Goal: Task Accomplishment & Management: Use online tool/utility

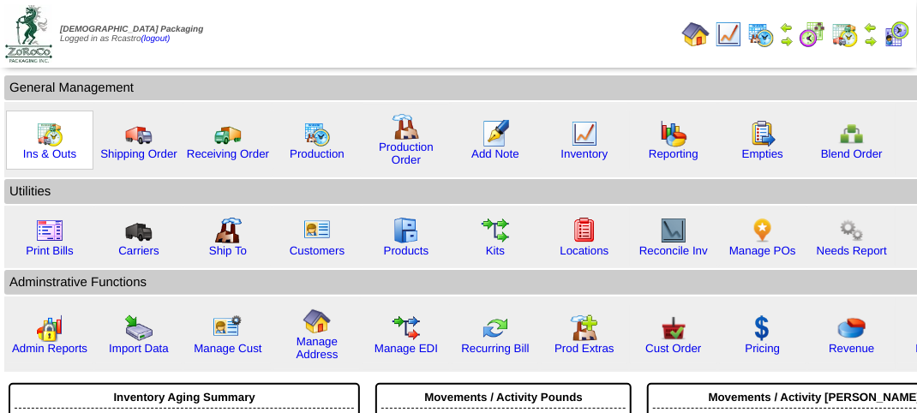
click at [33, 142] on div "Ins & Outs" at bounding box center [49, 140] width 87 height 59
click at [37, 145] on img at bounding box center [49, 133] width 27 height 27
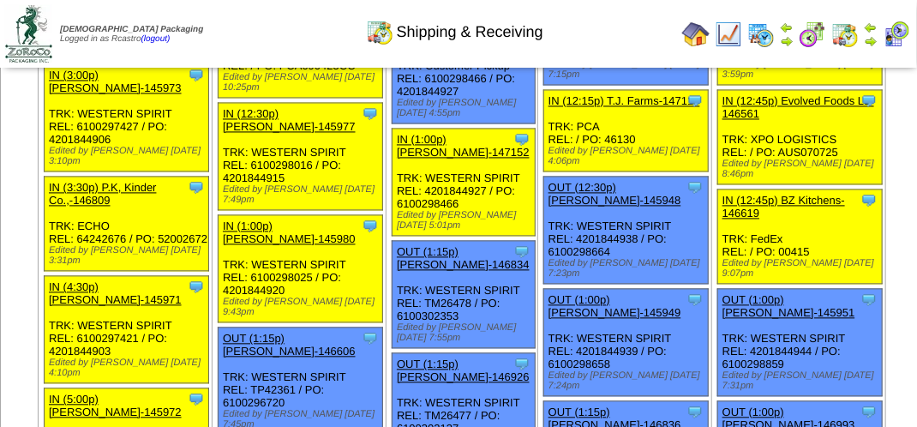
scroll to position [1114, 0]
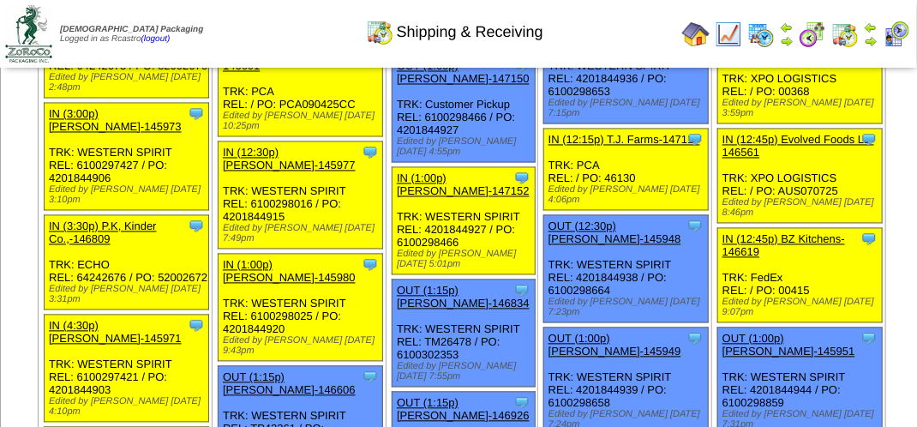
click at [894, 35] on img at bounding box center [895, 34] width 27 height 27
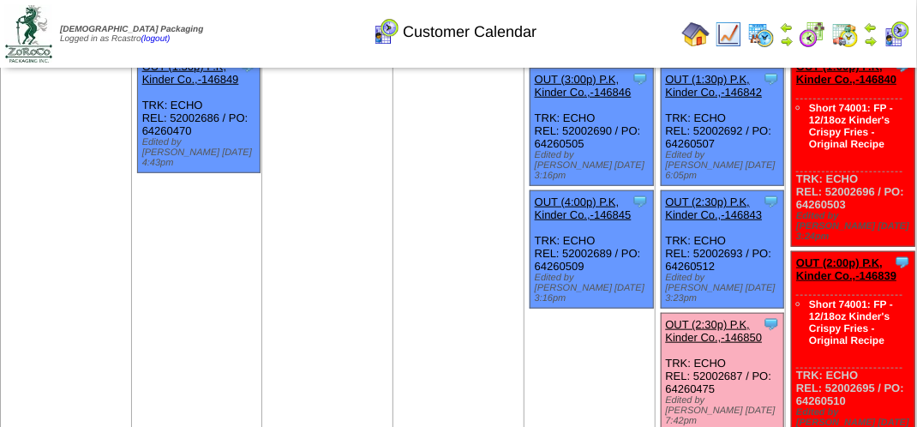
scroll to position [514, 0]
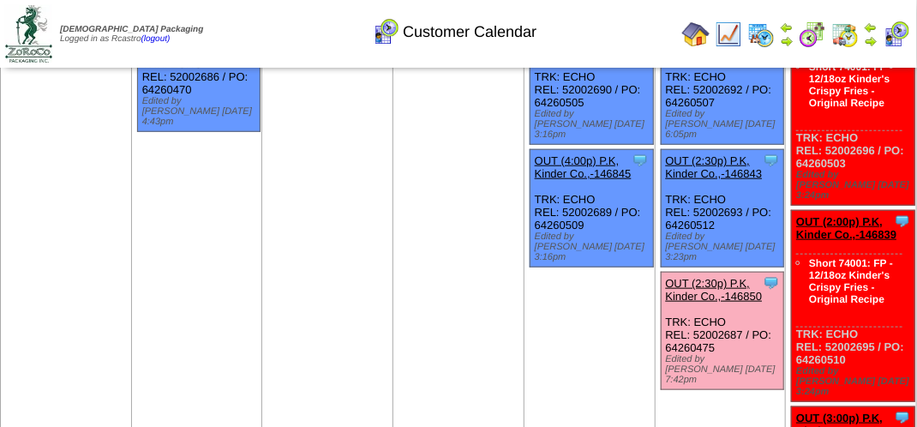
click at [702, 277] on link "OUT (2:30p) P.K, Kinder Co.,-146850" at bounding box center [714, 290] width 97 height 26
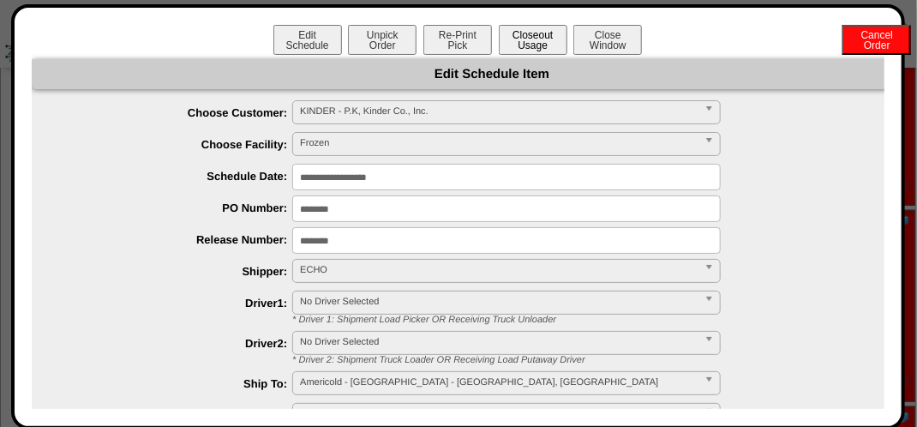
click at [531, 43] on button "Closeout Usage" at bounding box center [533, 40] width 69 height 30
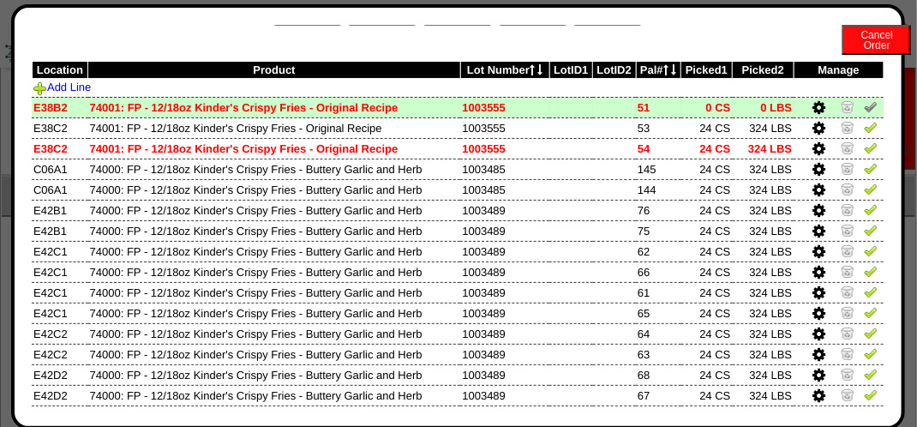
scroll to position [0, 0]
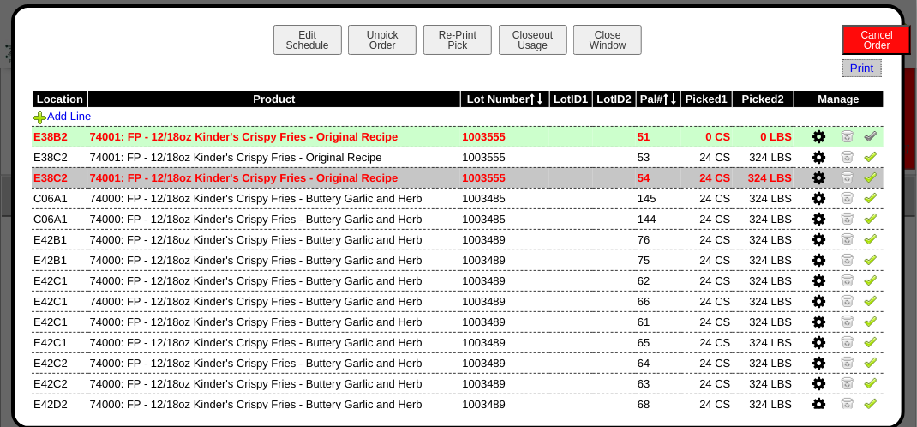
click at [864, 170] on img at bounding box center [871, 177] width 14 height 14
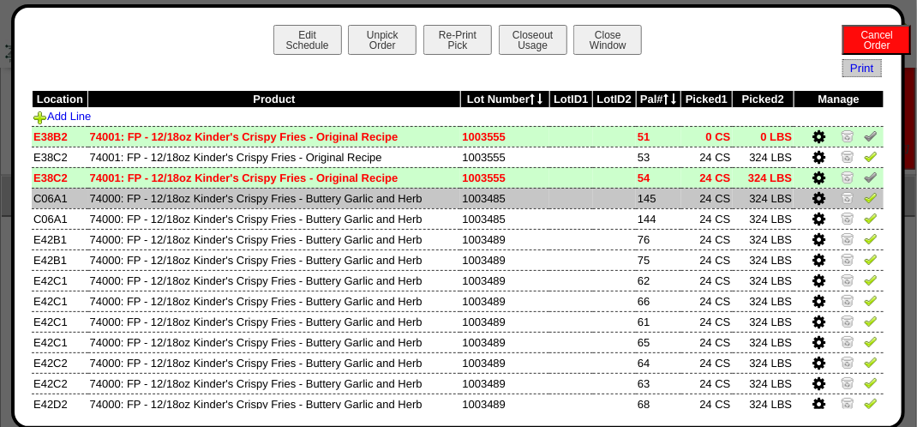
click at [864, 204] on img at bounding box center [871, 197] width 14 height 14
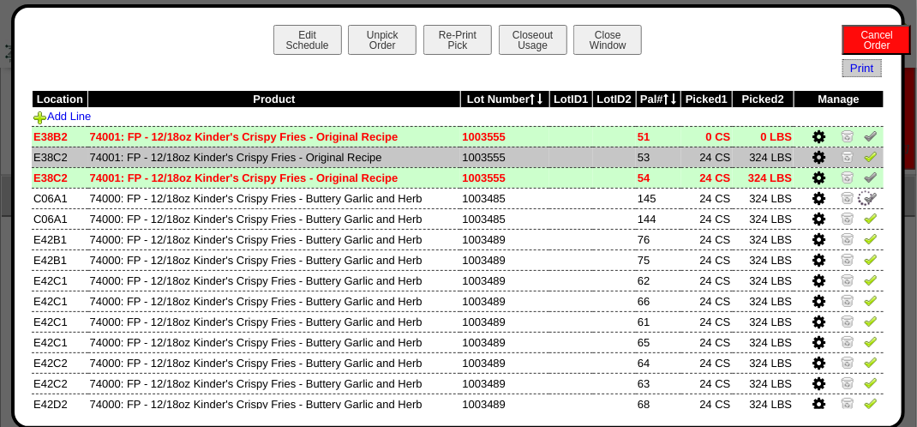
click at [864, 162] on img at bounding box center [871, 156] width 14 height 14
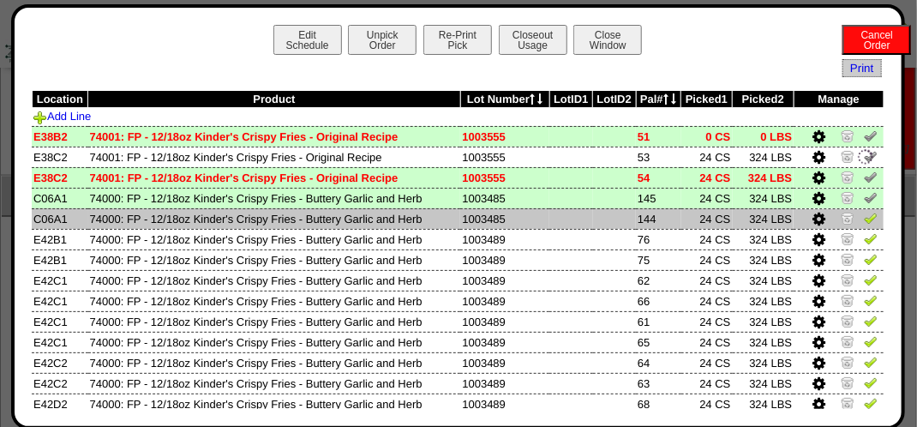
click at [864, 216] on img at bounding box center [871, 218] width 14 height 14
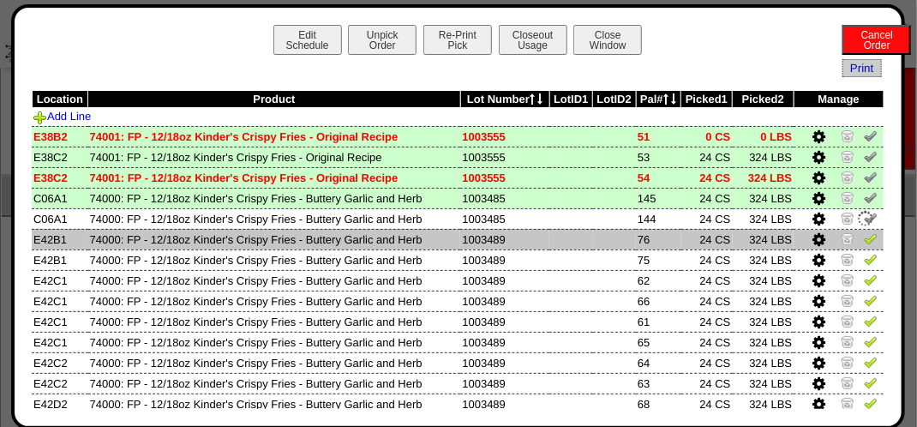
click at [864, 243] on img at bounding box center [871, 238] width 14 height 14
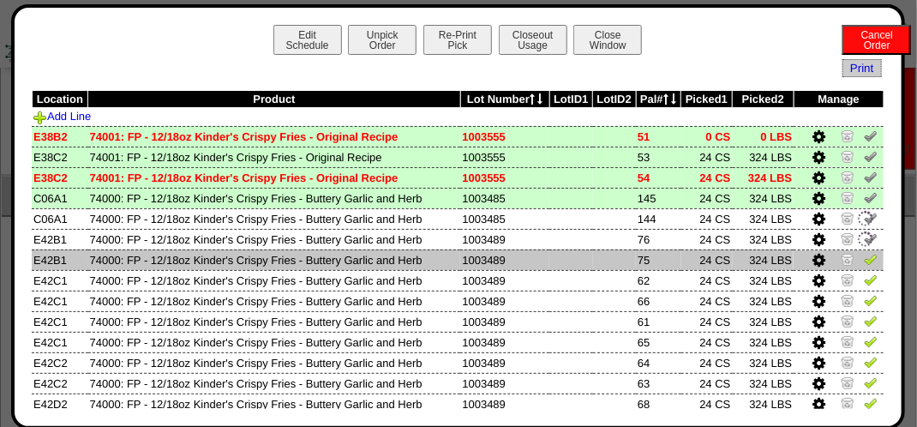
click at [864, 261] on img at bounding box center [871, 259] width 14 height 14
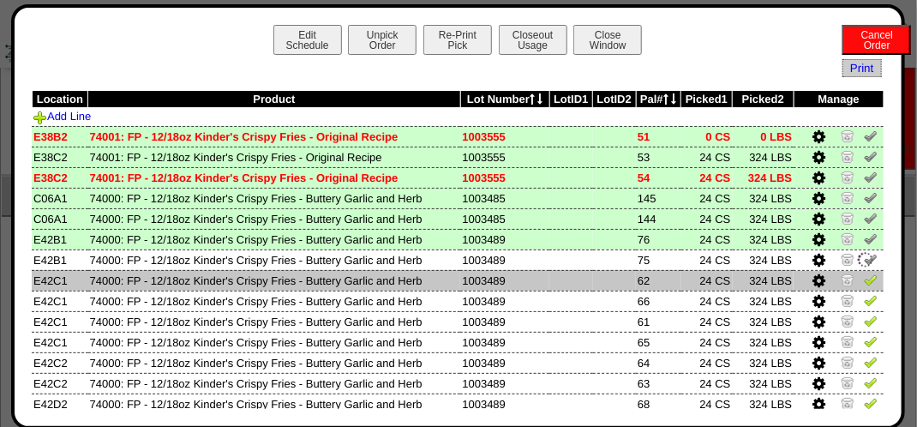
click at [864, 279] on img at bounding box center [871, 279] width 14 height 14
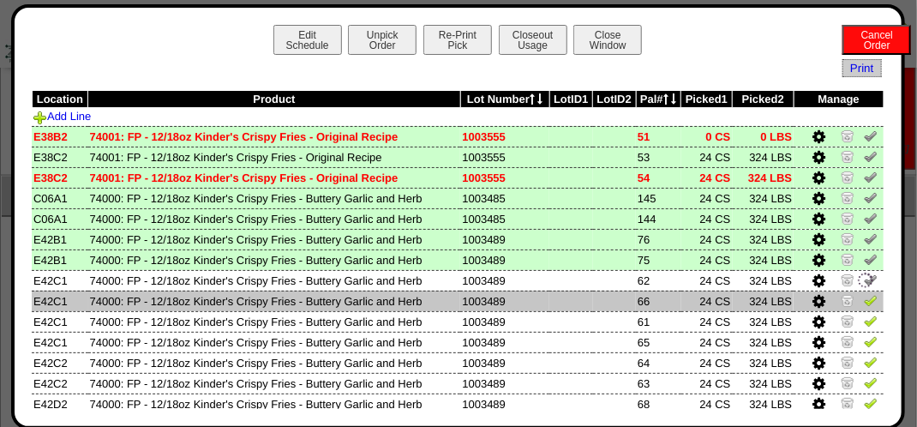
click at [864, 303] on img at bounding box center [871, 300] width 14 height 14
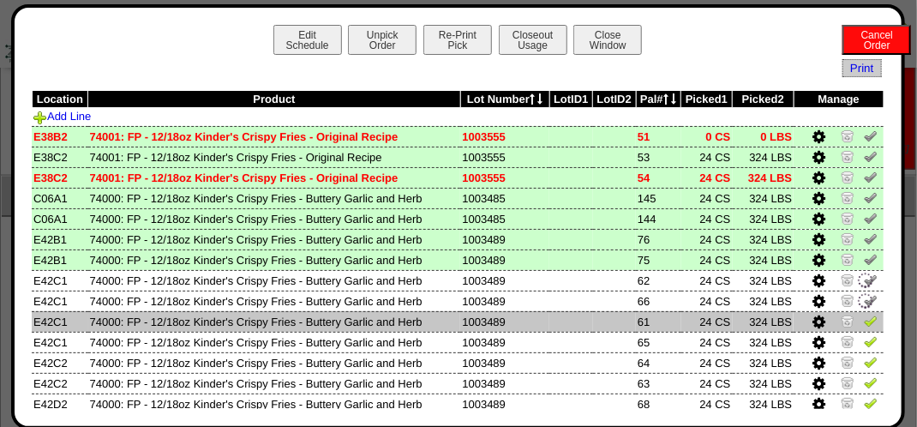
click at [851, 328] on td at bounding box center [838, 321] width 90 height 21
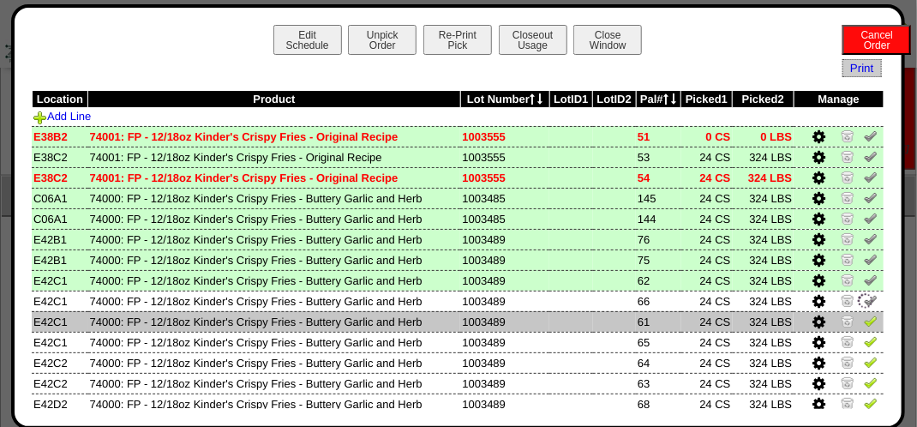
click at [865, 323] on td at bounding box center [838, 321] width 90 height 21
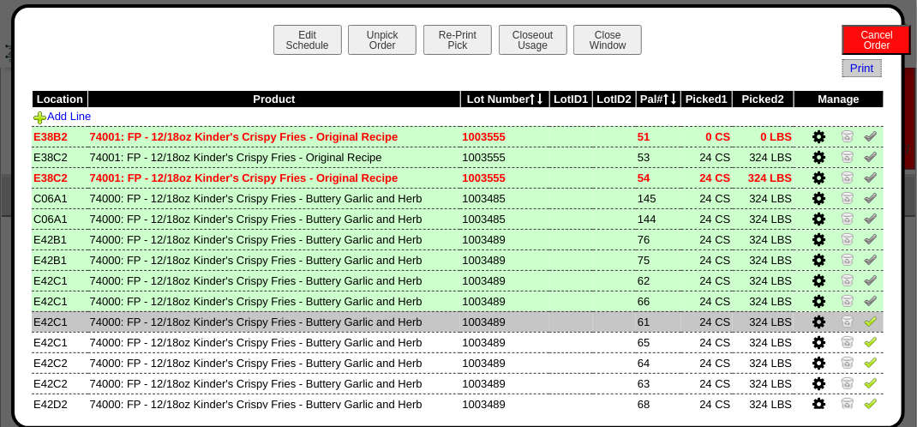
click at [864, 325] on img at bounding box center [871, 321] width 14 height 14
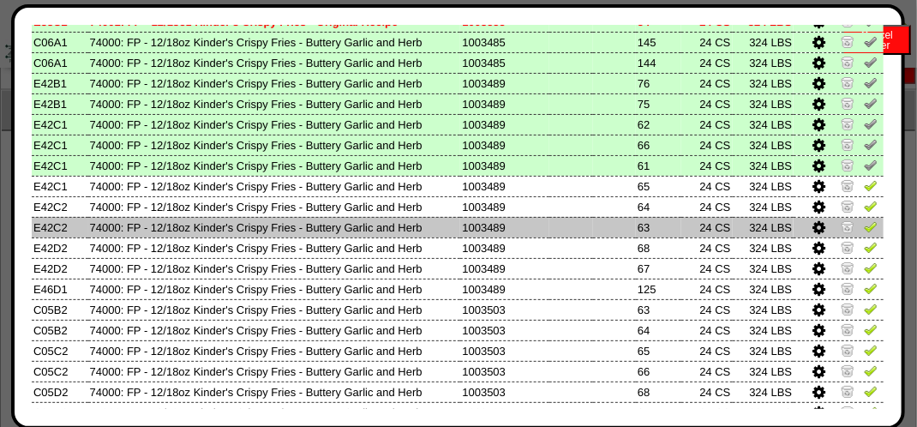
scroll to position [171, 0]
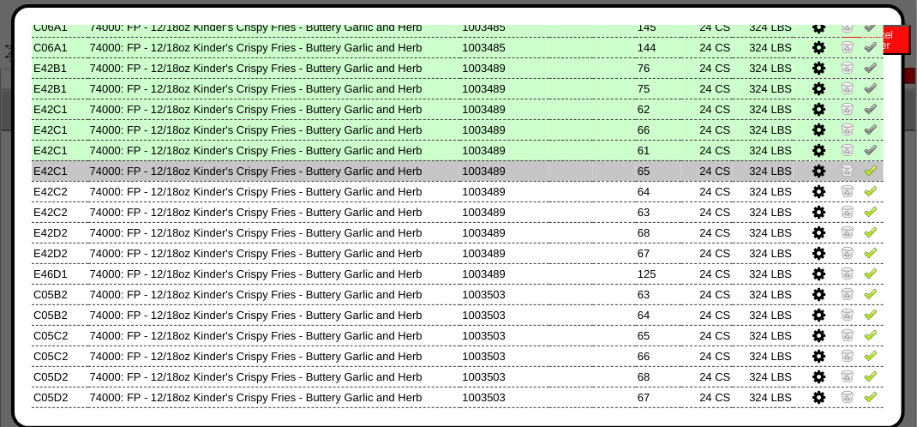
click at [864, 172] on img at bounding box center [871, 170] width 14 height 14
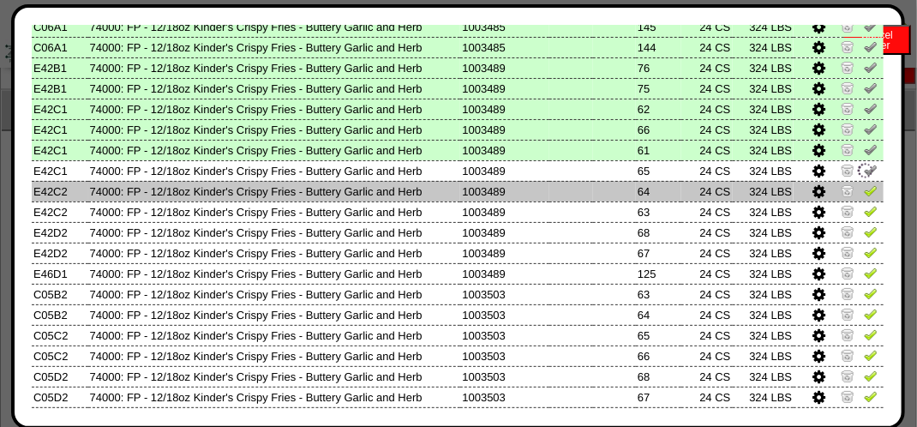
click at [864, 199] on link at bounding box center [871, 193] width 14 height 13
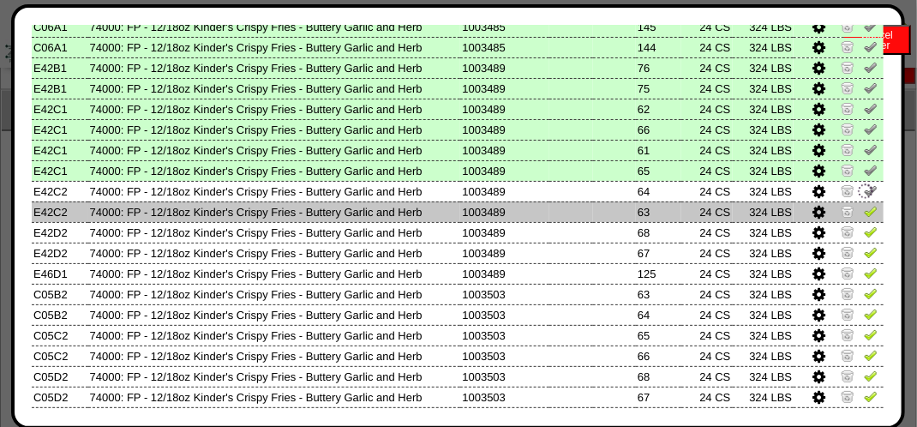
click at [864, 206] on img at bounding box center [871, 211] width 14 height 14
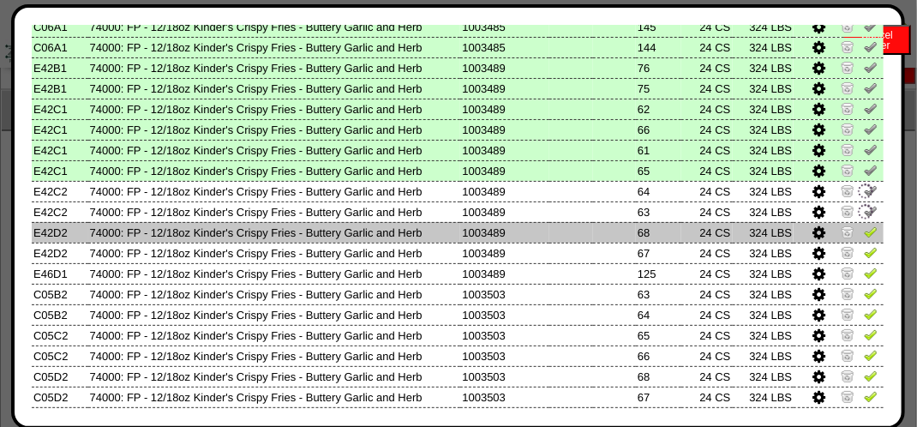
click at [864, 235] on img at bounding box center [871, 231] width 14 height 14
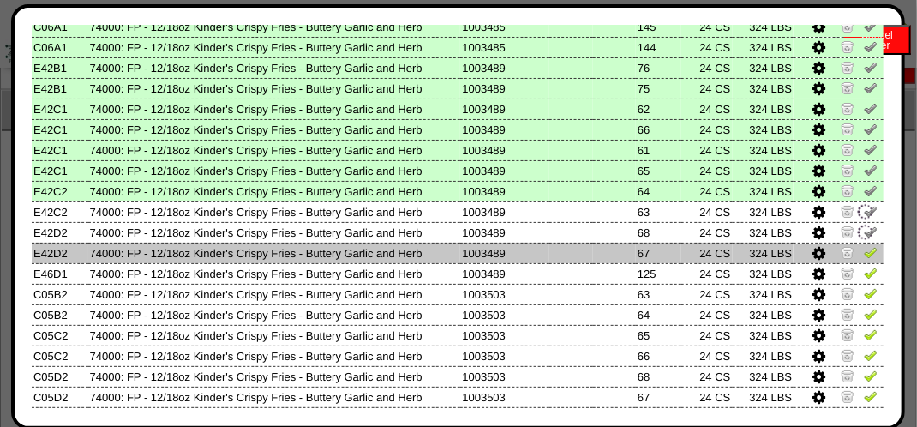
click at [864, 259] on img at bounding box center [871, 252] width 14 height 14
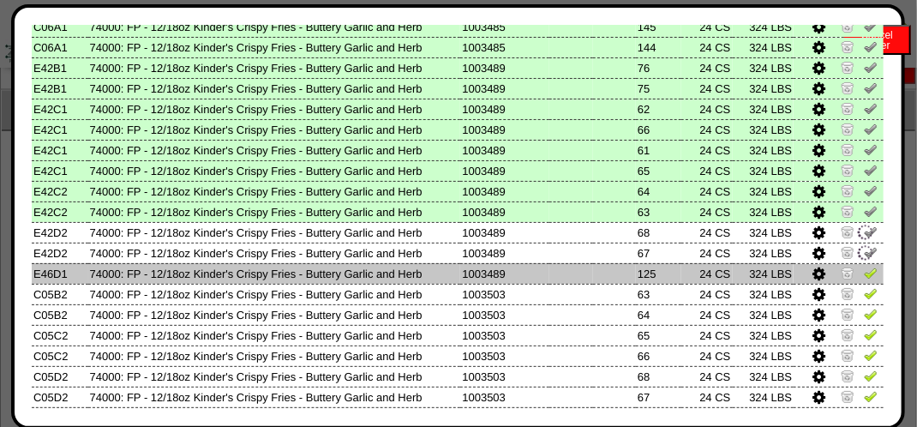
click at [864, 266] on img at bounding box center [871, 273] width 14 height 14
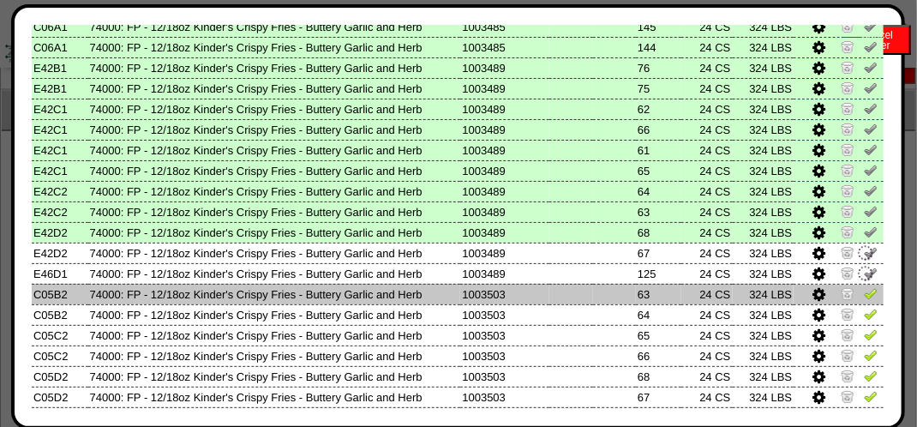
click at [864, 296] on img at bounding box center [871, 293] width 14 height 14
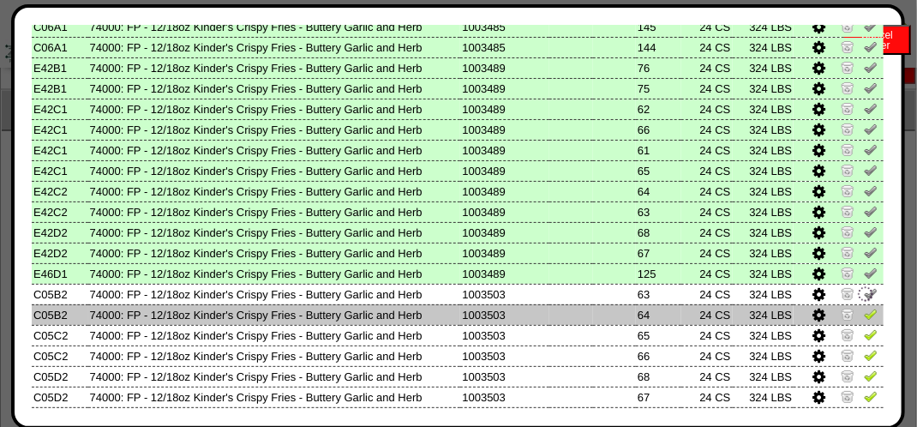
click at [864, 318] on img at bounding box center [871, 314] width 14 height 14
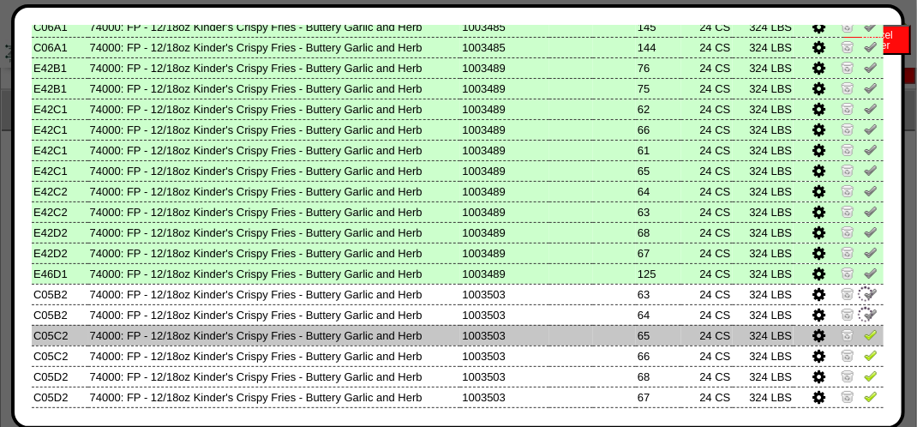
click at [864, 338] on img at bounding box center [871, 334] width 14 height 14
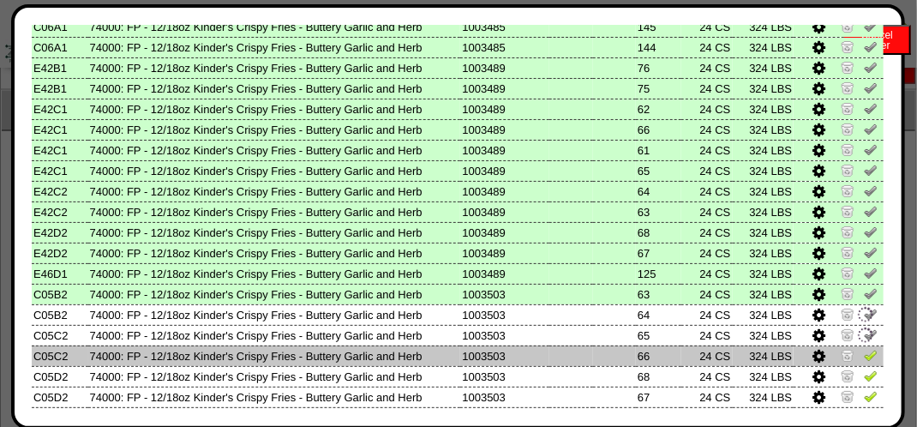
click at [864, 352] on img at bounding box center [871, 355] width 14 height 14
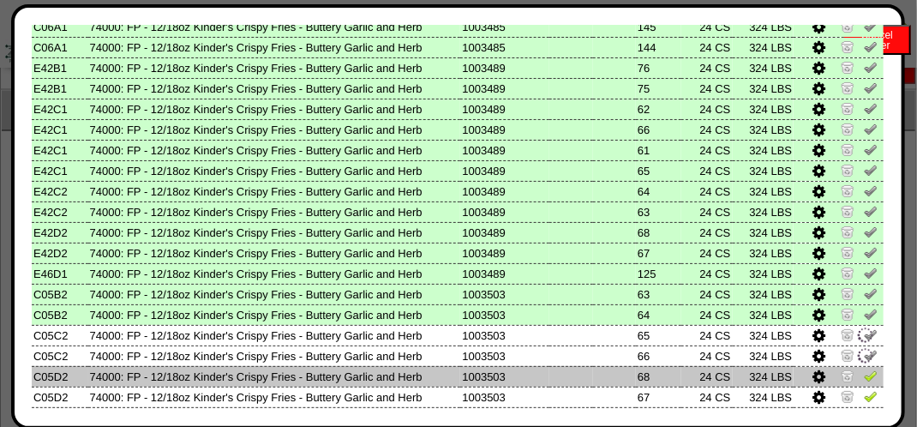
click at [864, 384] on link at bounding box center [871, 378] width 14 height 13
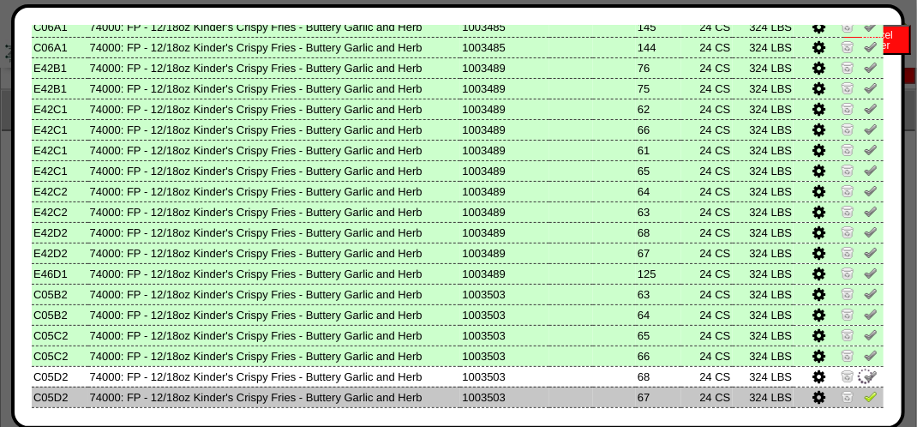
click at [864, 394] on img at bounding box center [871, 396] width 14 height 14
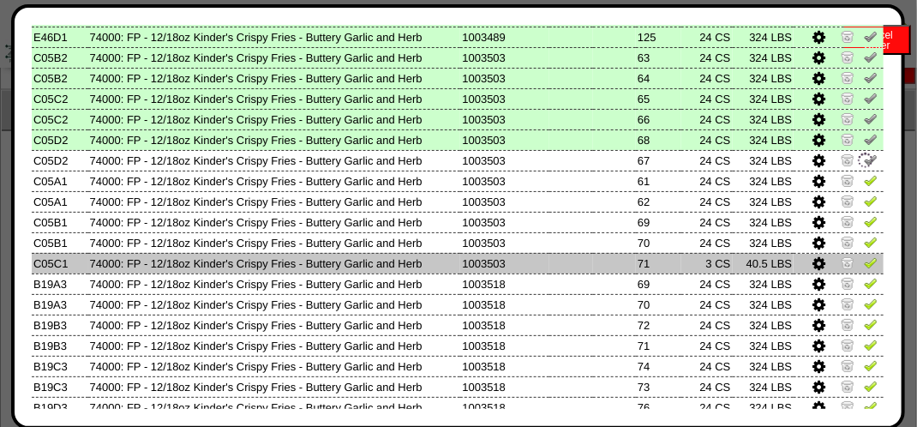
scroll to position [428, 0]
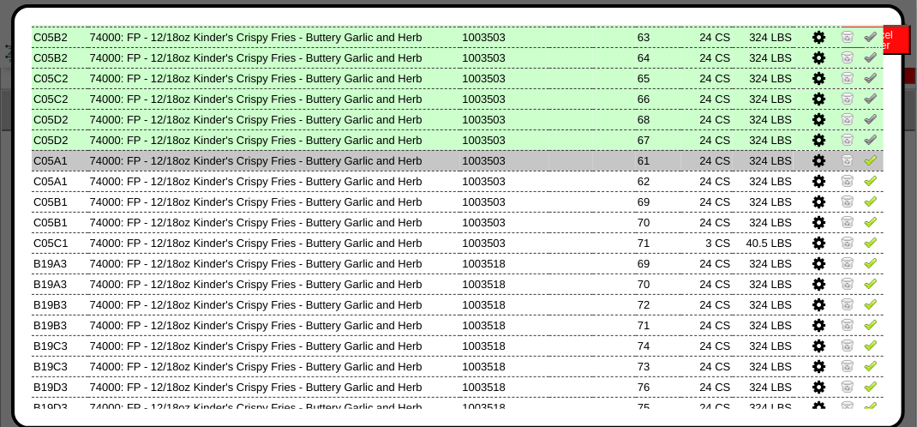
click at [864, 163] on img at bounding box center [871, 159] width 14 height 14
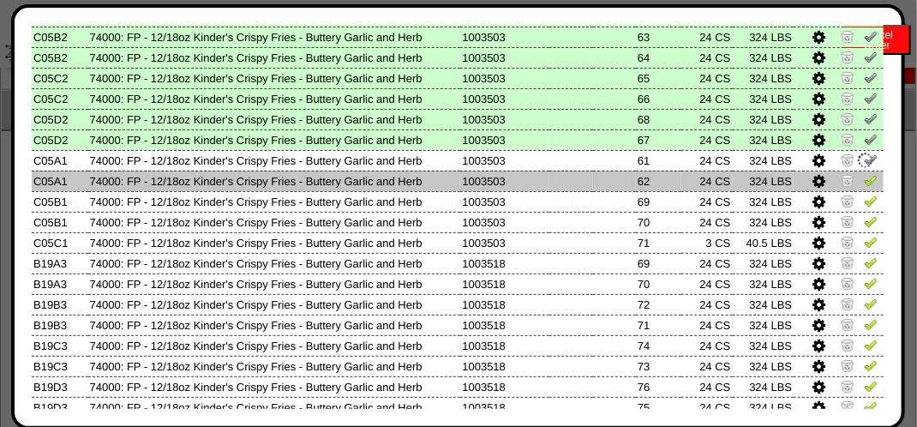
click at [864, 176] on img at bounding box center [871, 180] width 14 height 14
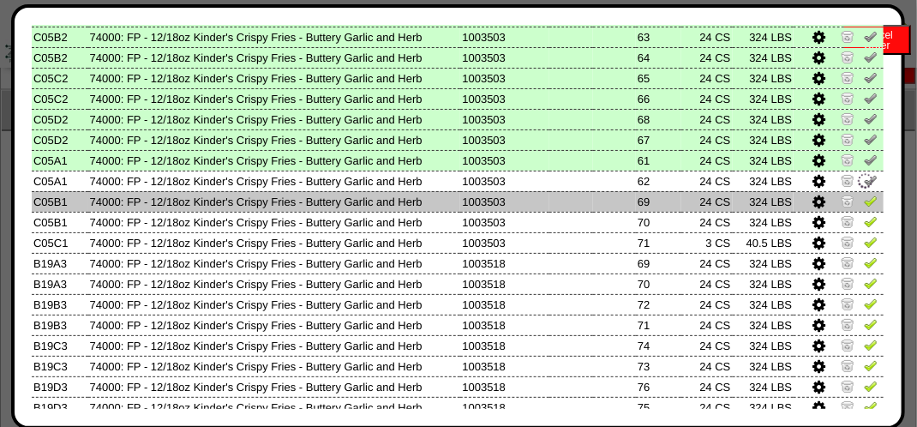
click at [864, 197] on img at bounding box center [871, 201] width 14 height 14
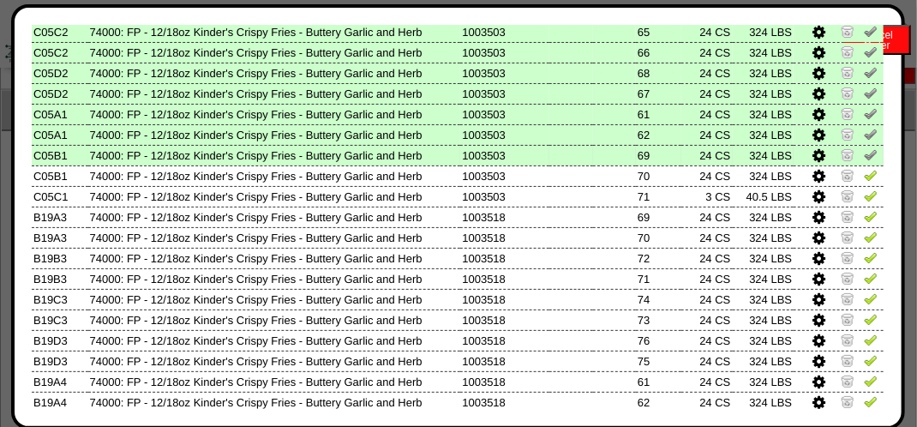
scroll to position [514, 0]
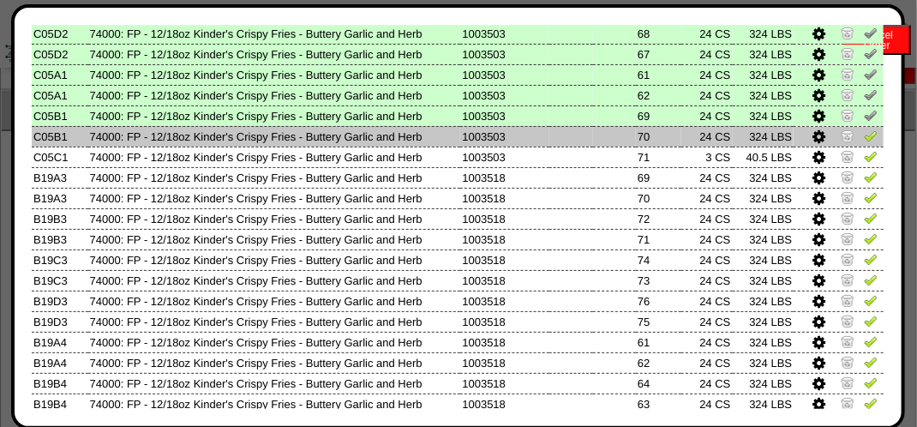
click at [864, 142] on img at bounding box center [871, 136] width 14 height 14
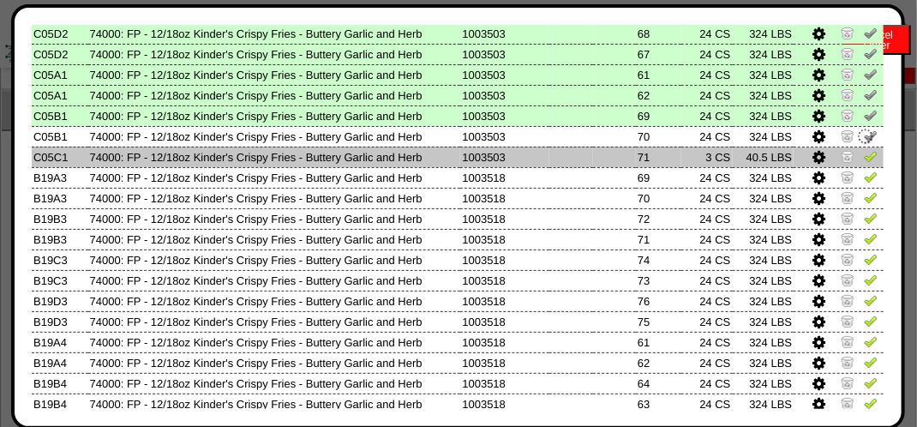
click at [865, 157] on td at bounding box center [838, 156] width 90 height 21
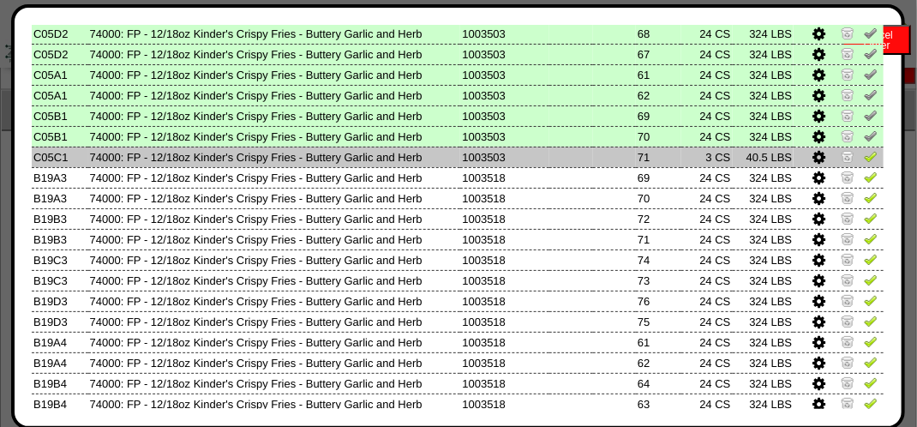
click at [864, 160] on img at bounding box center [871, 156] width 14 height 14
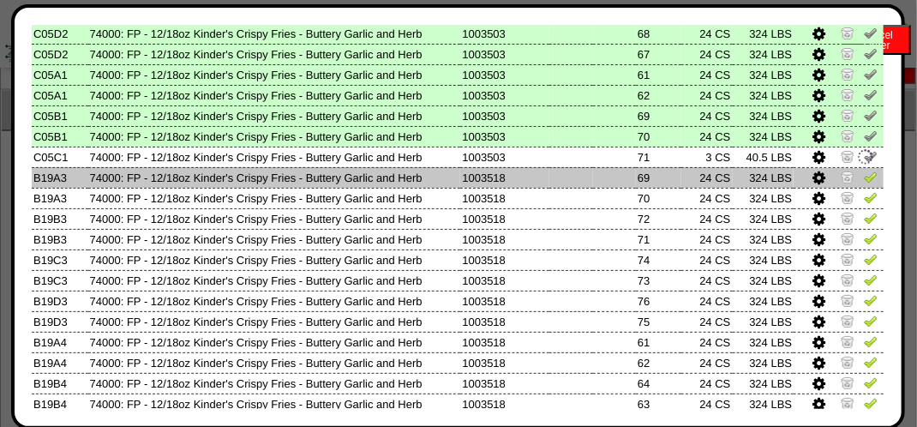
click at [864, 179] on img at bounding box center [871, 177] width 14 height 14
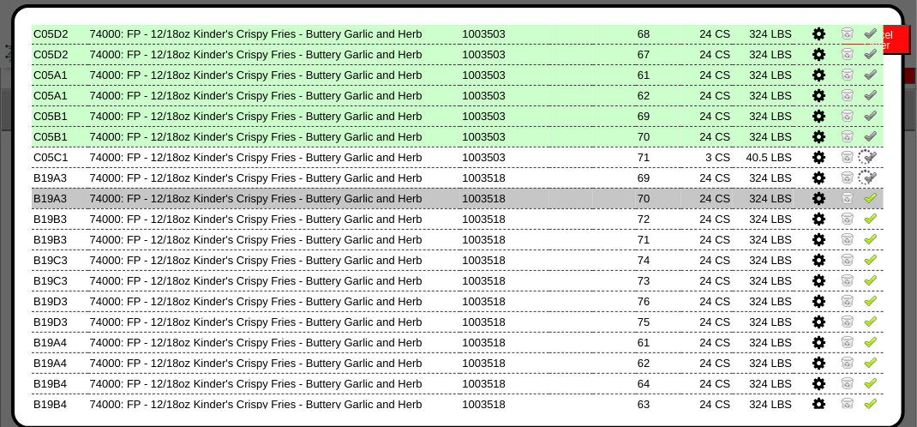
click at [864, 202] on img at bounding box center [871, 197] width 14 height 14
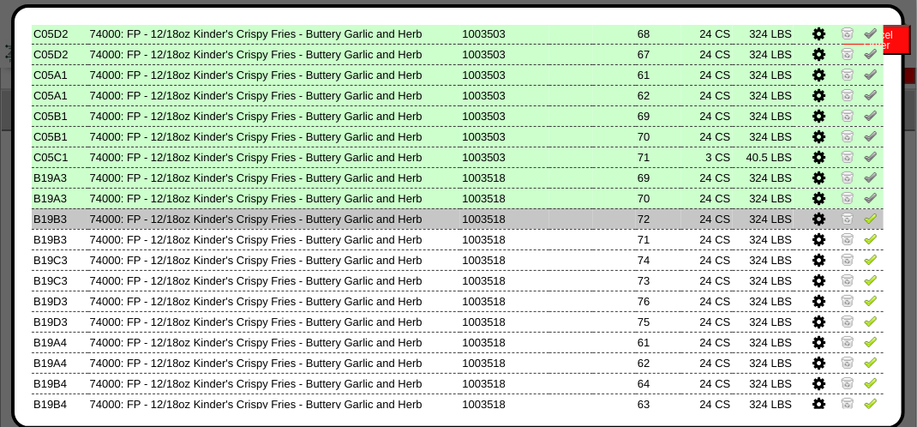
click at [864, 225] on link at bounding box center [871, 220] width 14 height 13
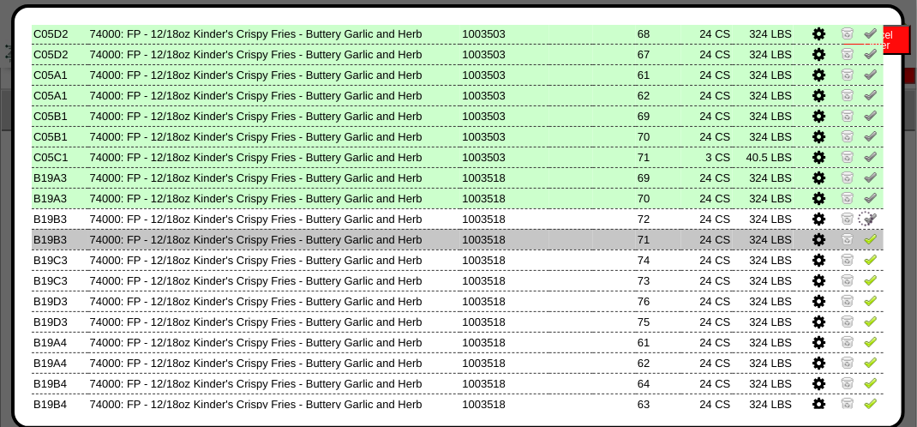
click at [864, 236] on img at bounding box center [871, 238] width 14 height 14
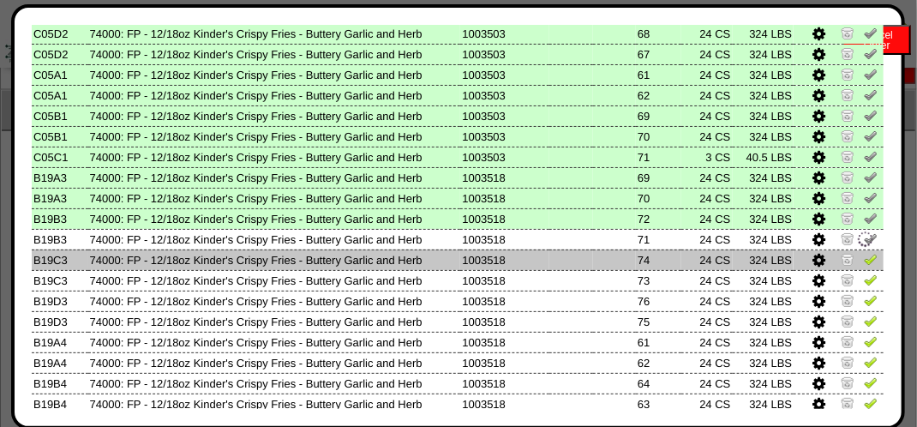
click at [864, 255] on img at bounding box center [871, 259] width 14 height 14
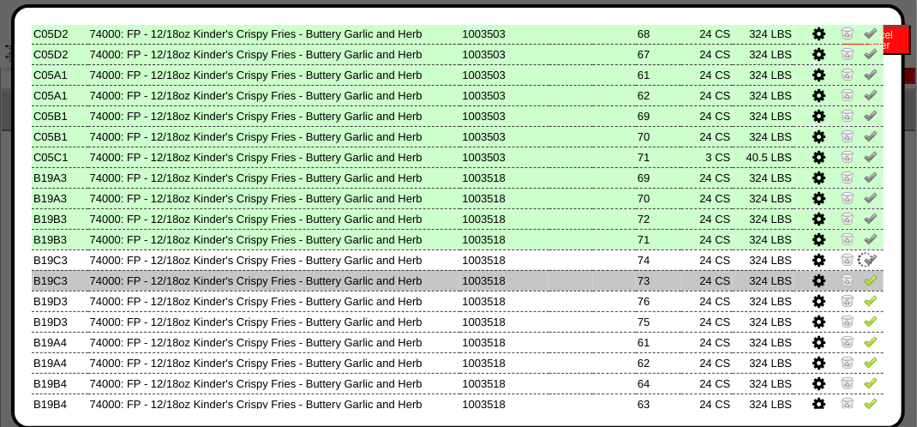
click at [864, 279] on img at bounding box center [871, 279] width 14 height 14
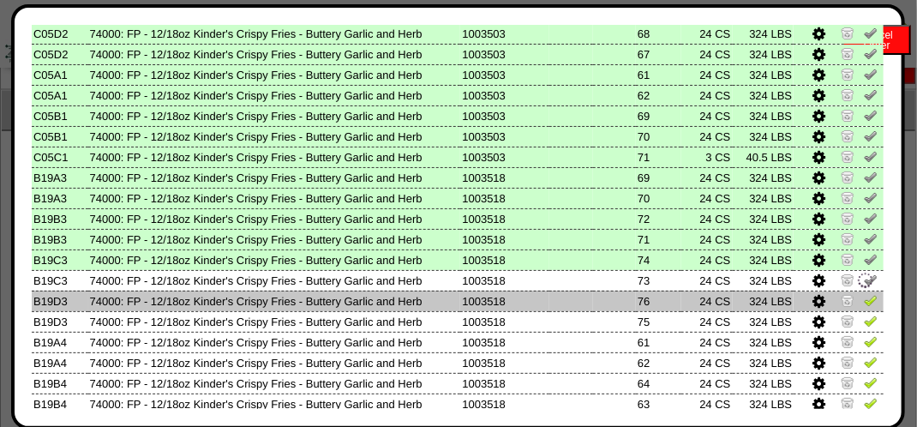
click at [864, 300] on img at bounding box center [871, 300] width 14 height 14
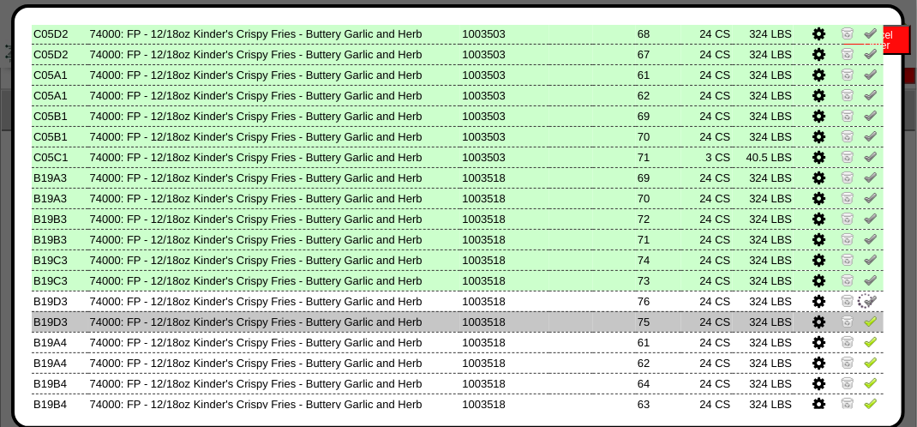
click at [864, 320] on img at bounding box center [871, 321] width 14 height 14
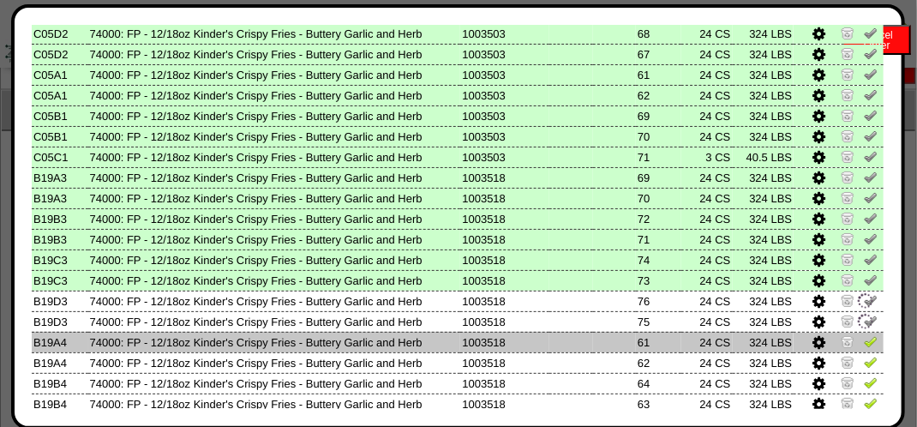
click at [864, 336] on img at bounding box center [871, 341] width 14 height 14
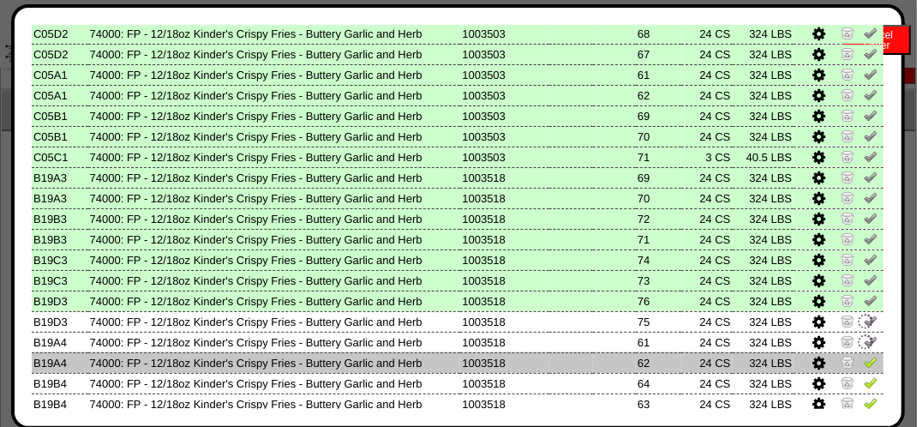
click at [864, 359] on img at bounding box center [871, 362] width 14 height 14
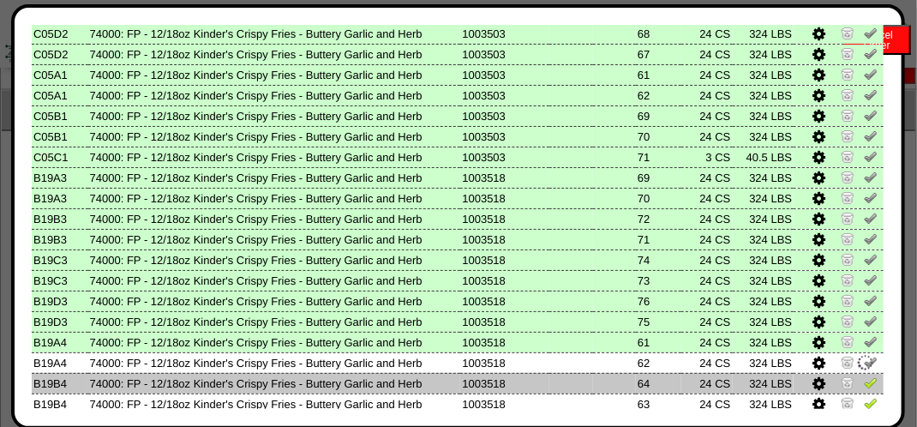
click at [864, 381] on img at bounding box center [871, 382] width 14 height 14
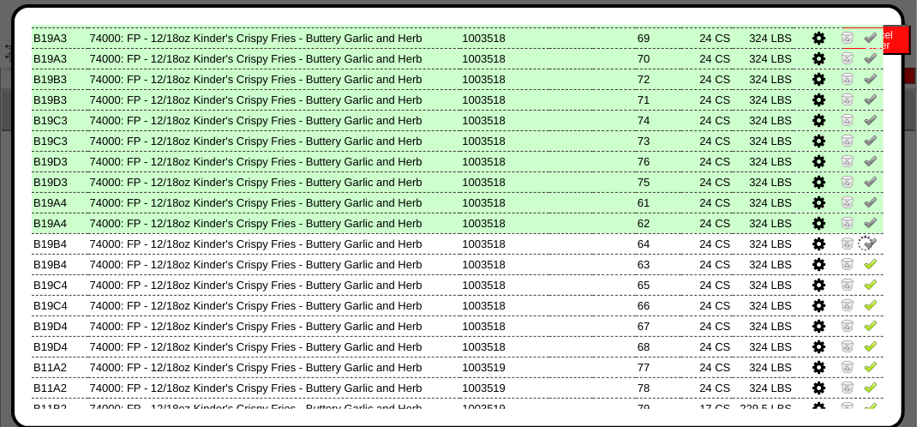
scroll to position [685, 0]
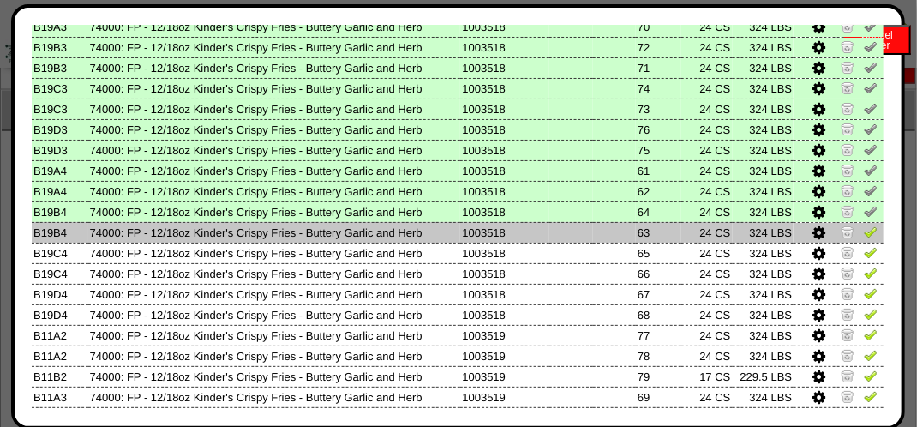
click at [864, 241] on link at bounding box center [871, 234] width 14 height 13
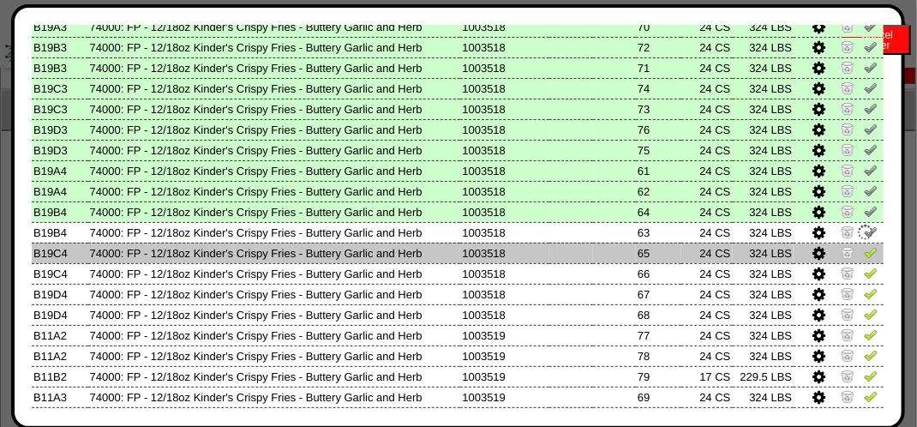
click at [864, 254] on img at bounding box center [871, 252] width 14 height 14
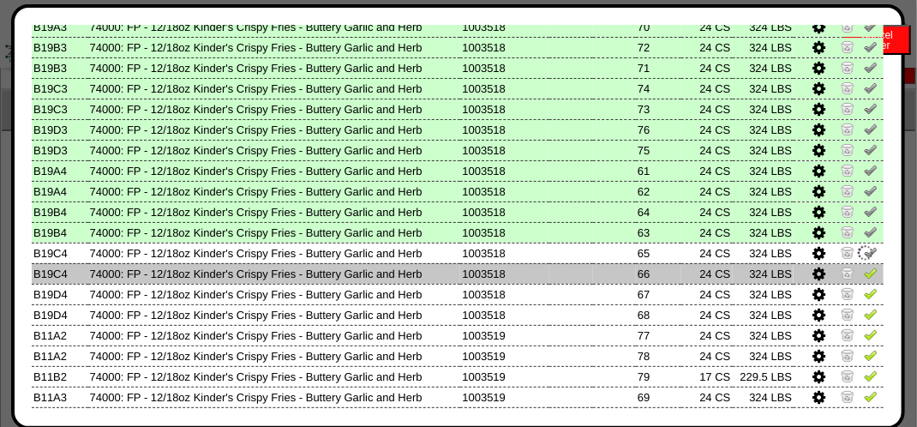
click at [864, 280] on link at bounding box center [871, 275] width 14 height 13
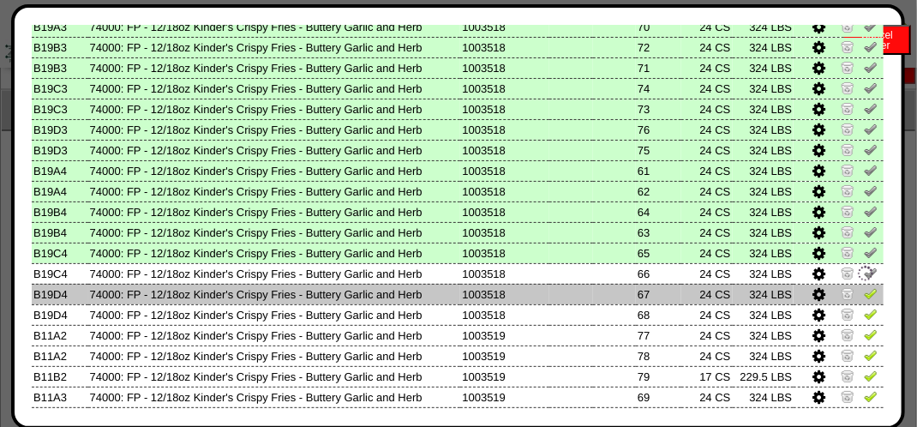
click at [864, 295] on img at bounding box center [871, 293] width 14 height 14
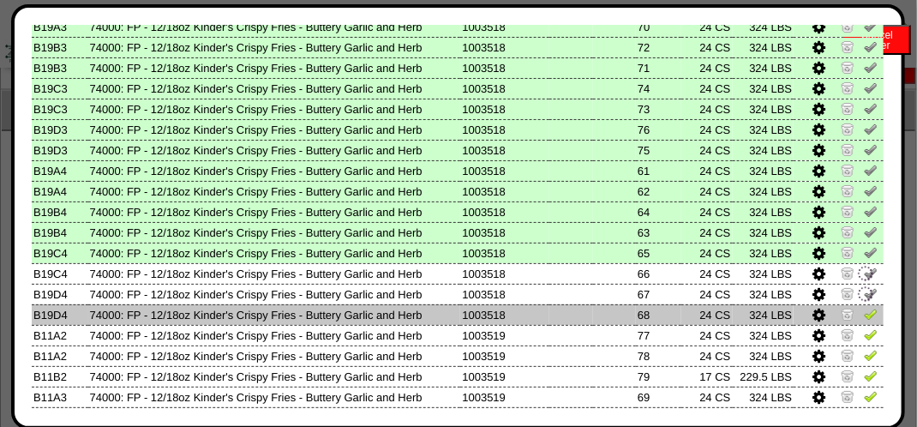
click at [864, 315] on img at bounding box center [871, 314] width 14 height 14
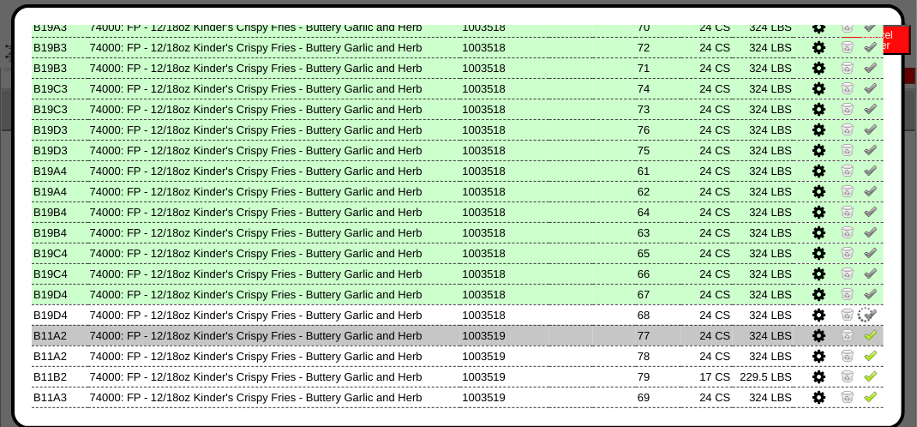
click at [864, 338] on img at bounding box center [871, 334] width 14 height 14
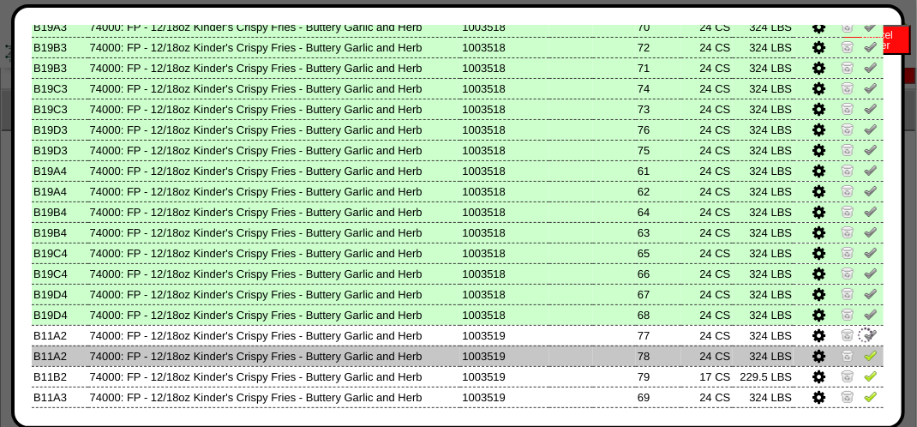
click at [864, 357] on img at bounding box center [871, 355] width 14 height 14
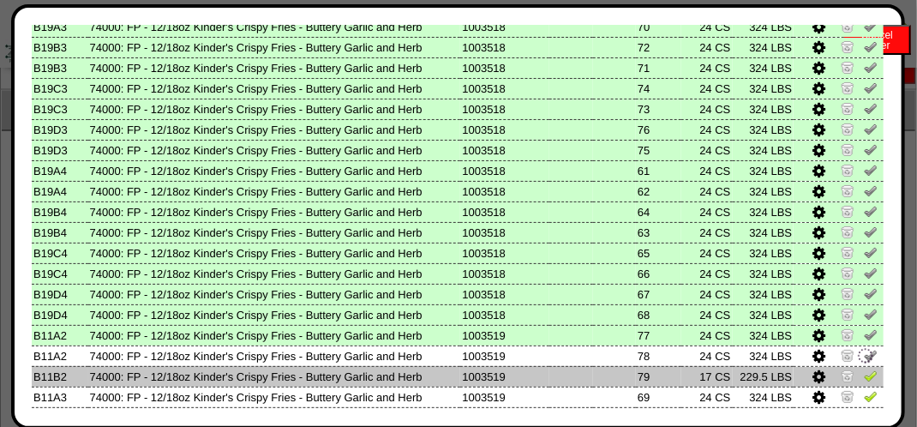
click at [864, 377] on img at bounding box center [871, 375] width 14 height 14
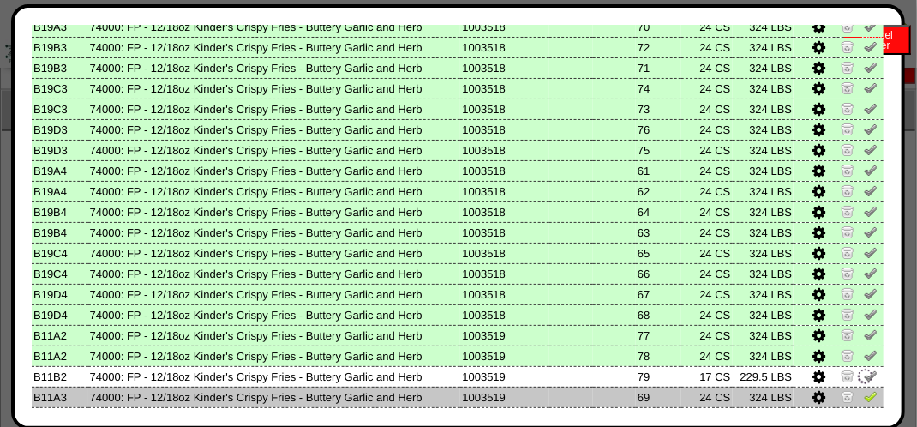
click at [864, 398] on img at bounding box center [871, 396] width 14 height 14
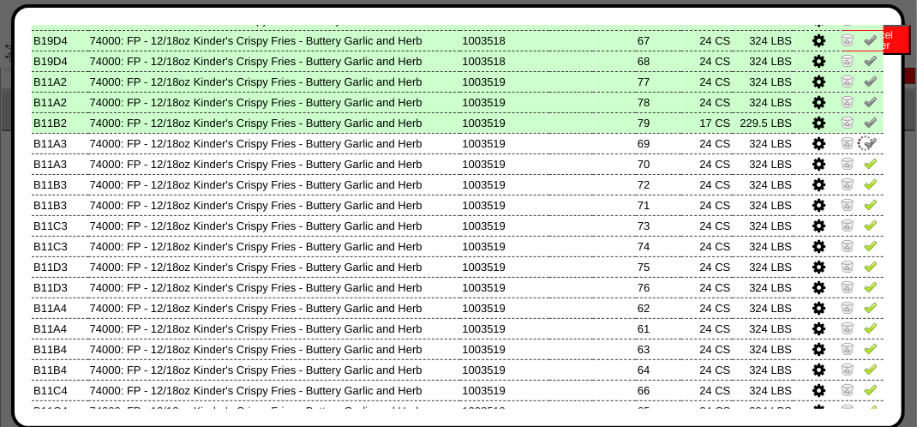
scroll to position [942, 0]
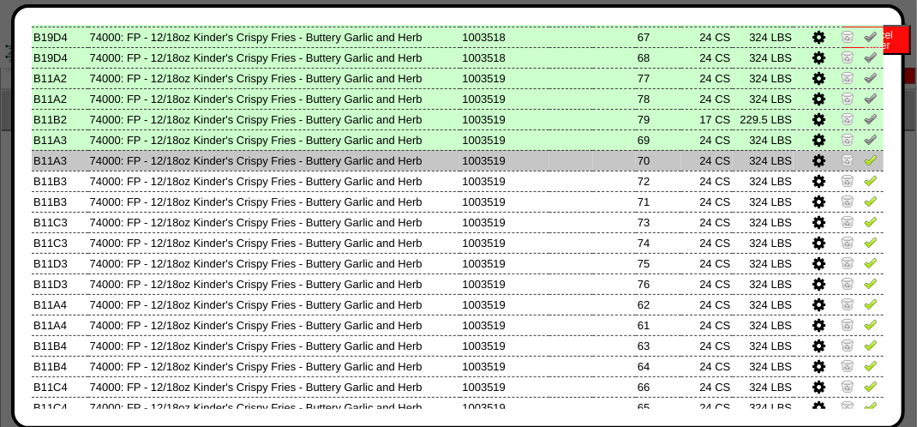
click at [864, 160] on img at bounding box center [871, 159] width 14 height 14
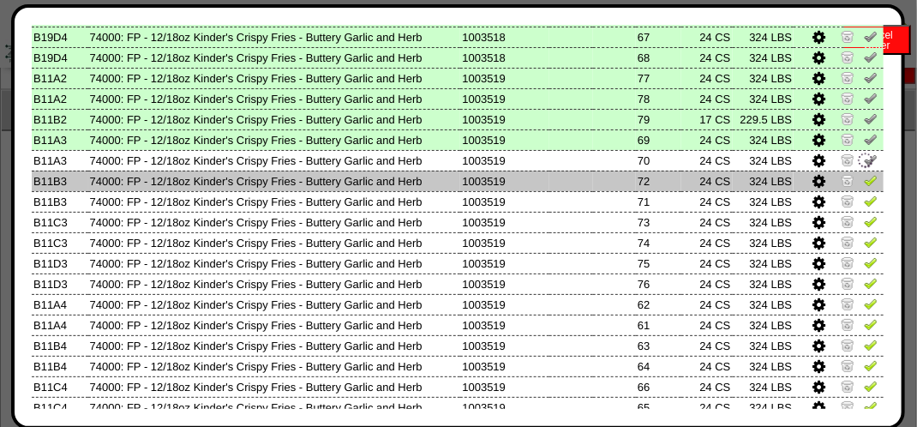
click at [864, 183] on img at bounding box center [871, 180] width 14 height 14
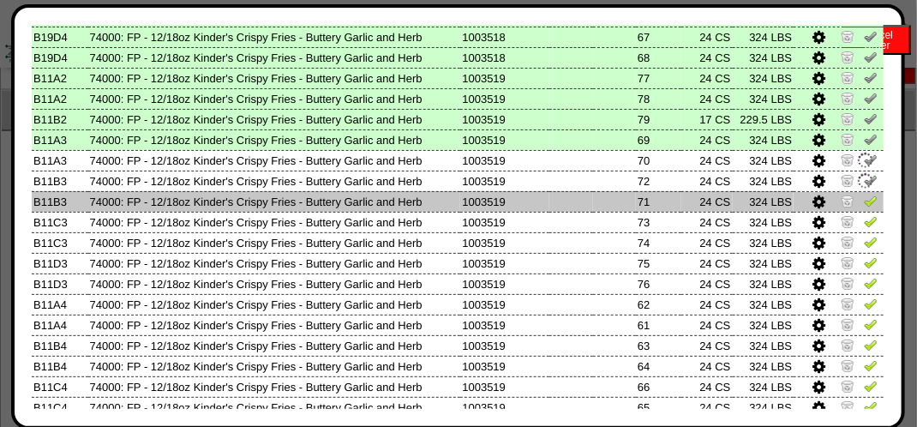
click at [864, 206] on img at bounding box center [871, 201] width 14 height 14
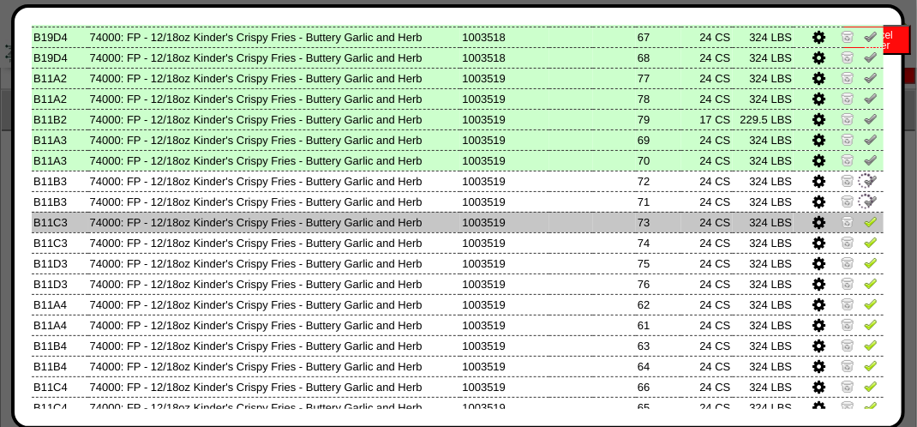
click at [864, 228] on img at bounding box center [871, 221] width 14 height 14
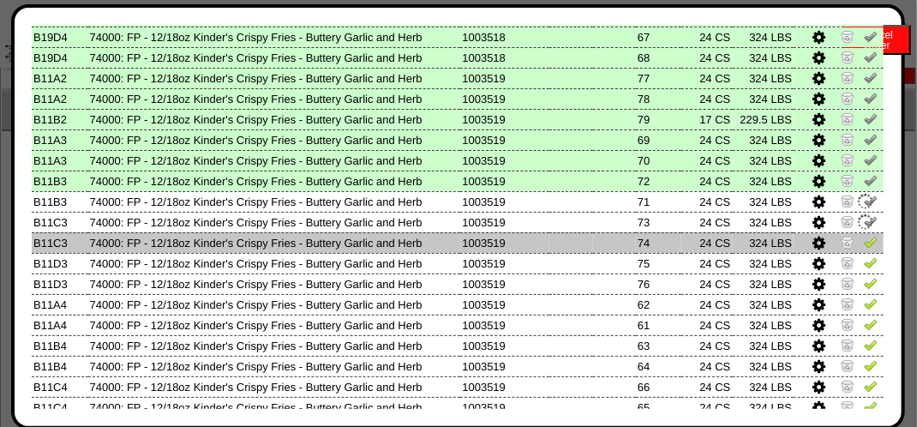
click at [864, 238] on img at bounding box center [871, 242] width 14 height 14
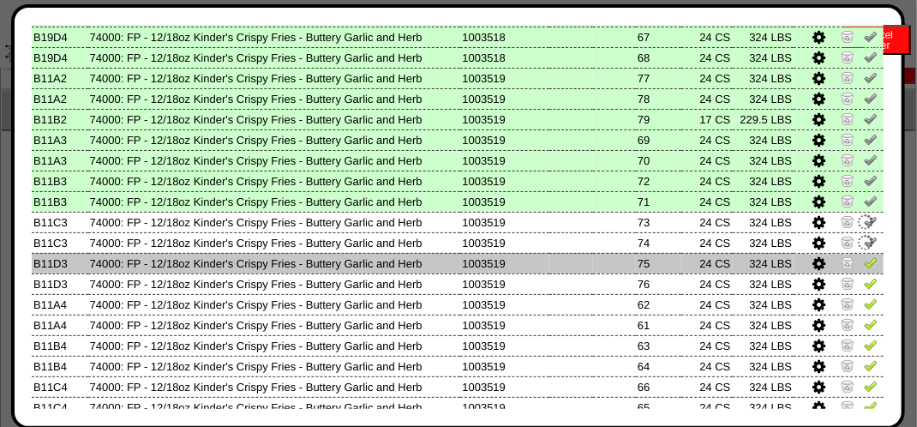
click at [864, 255] on img at bounding box center [871, 262] width 14 height 14
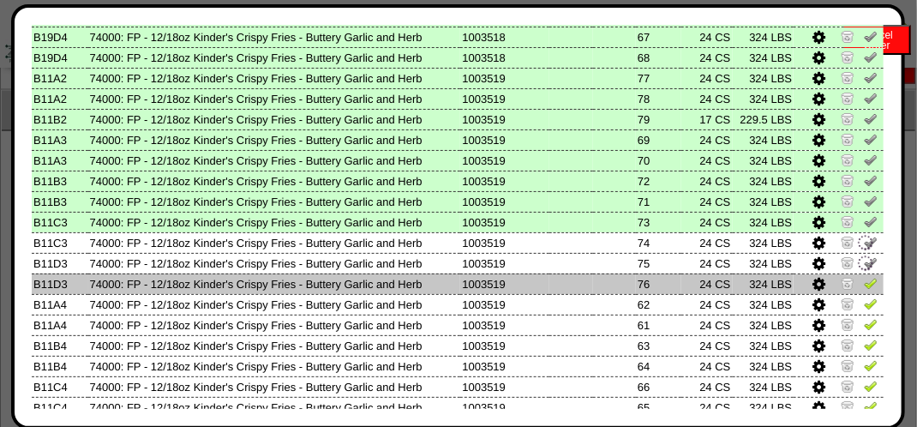
click at [864, 277] on img at bounding box center [871, 283] width 14 height 14
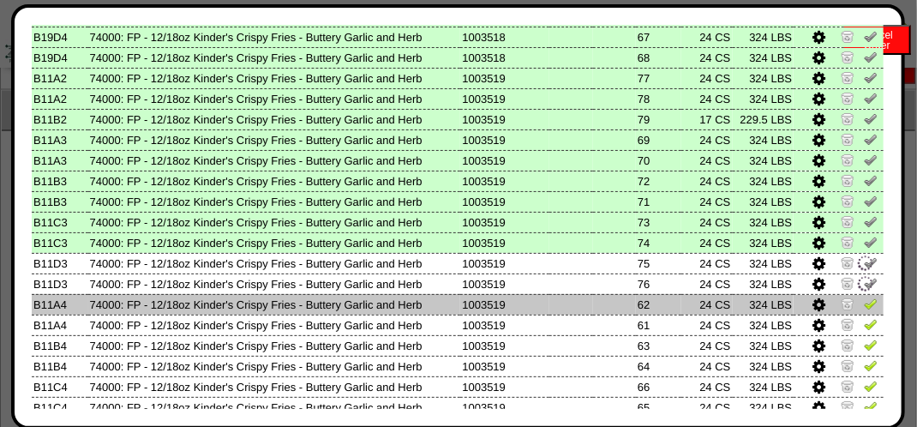
click at [864, 306] on img at bounding box center [871, 303] width 14 height 14
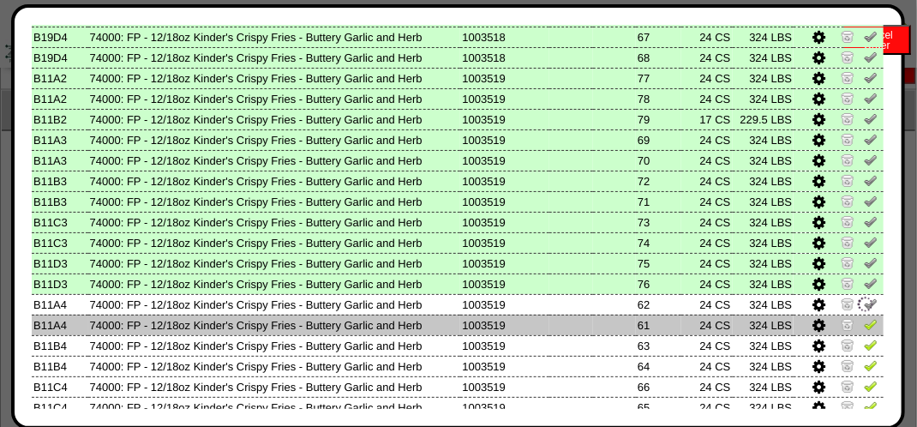
click at [864, 321] on img at bounding box center [871, 324] width 14 height 14
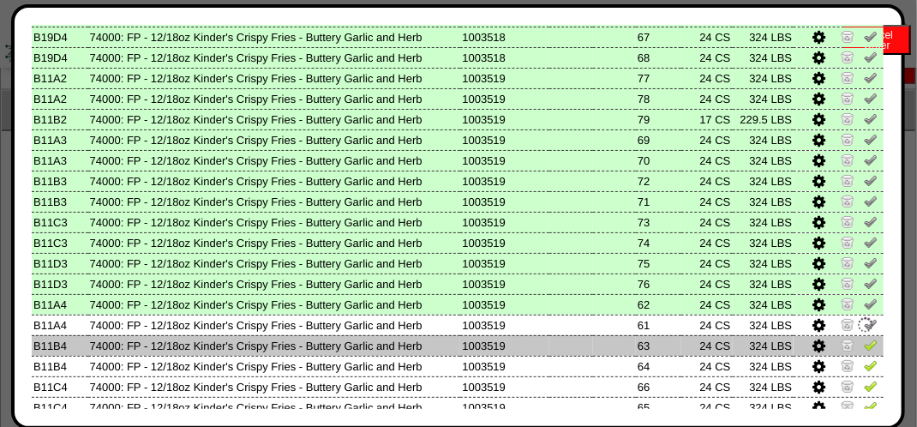
click at [864, 353] on link at bounding box center [871, 347] width 14 height 13
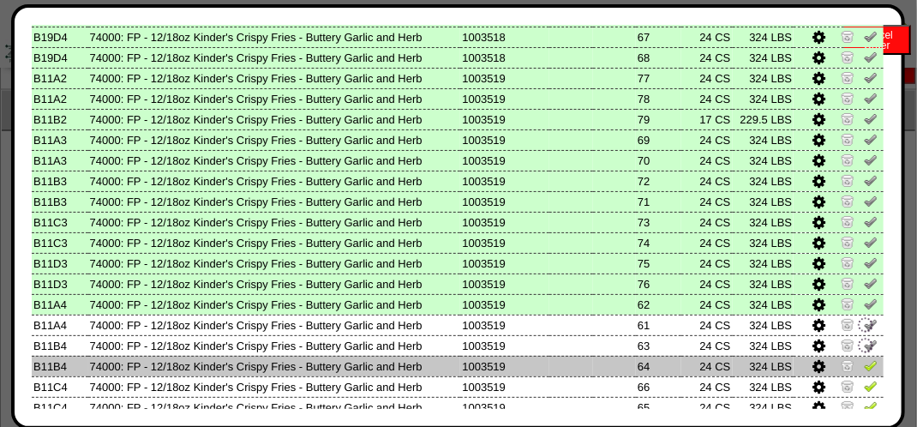
click at [864, 367] on img at bounding box center [871, 365] width 14 height 14
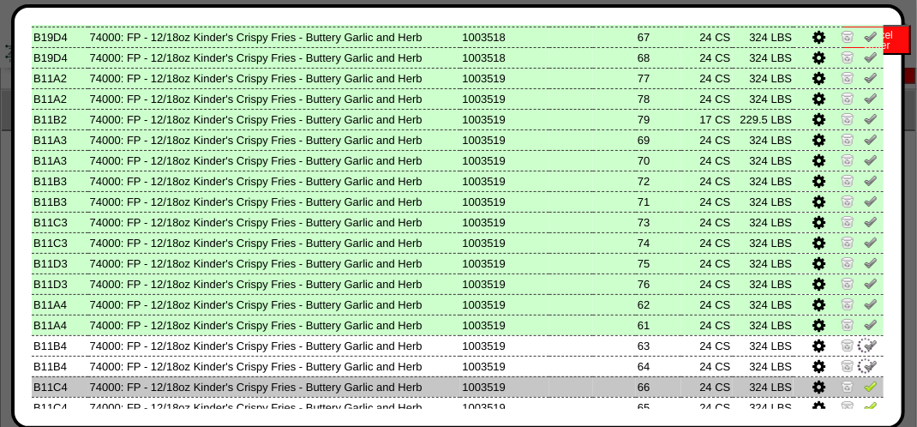
click at [864, 386] on img at bounding box center [871, 386] width 14 height 14
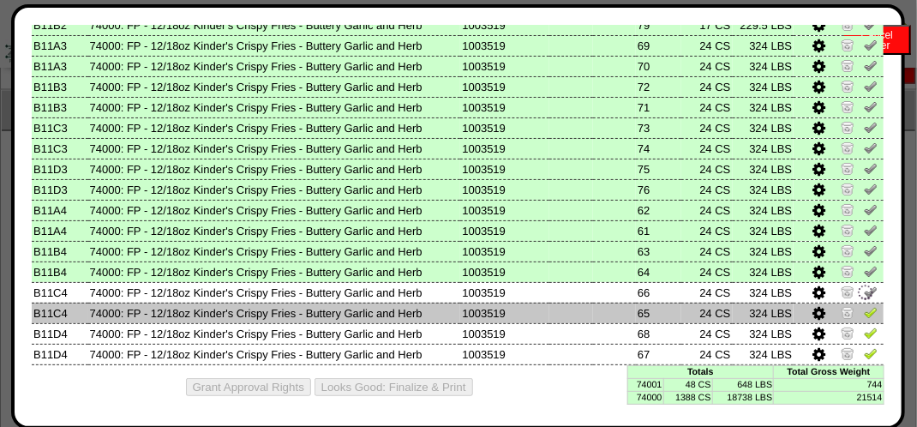
scroll to position [1039, 0]
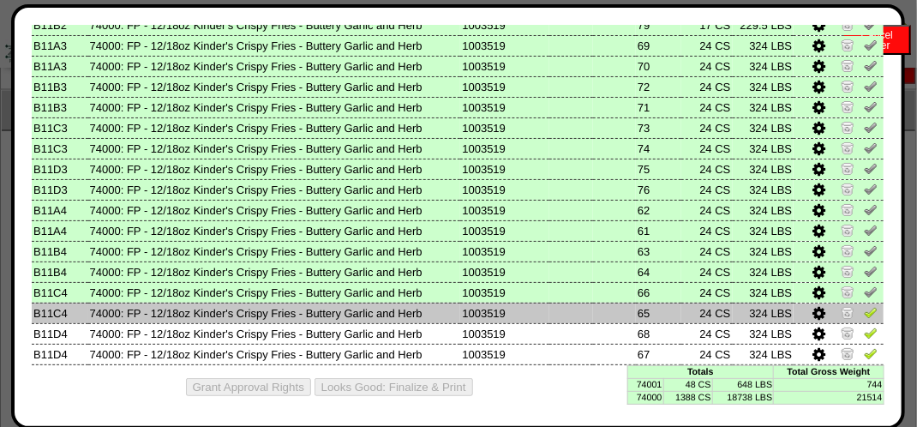
click at [864, 305] on img at bounding box center [871, 312] width 14 height 14
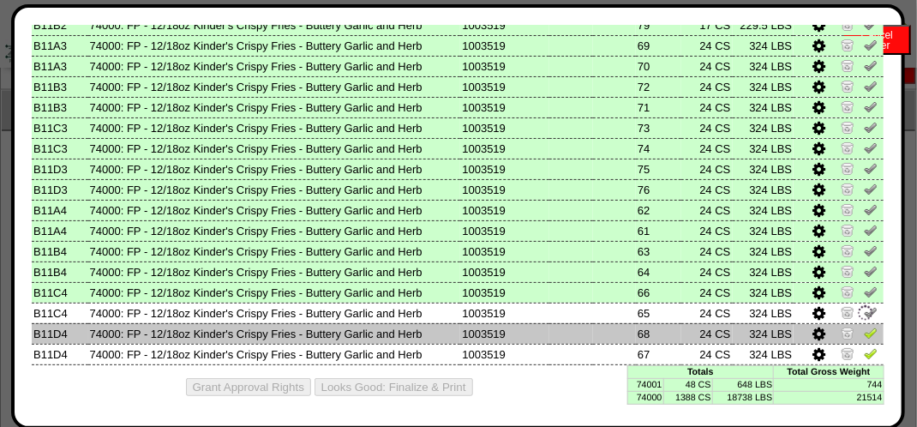
click at [864, 331] on img at bounding box center [871, 333] width 14 height 14
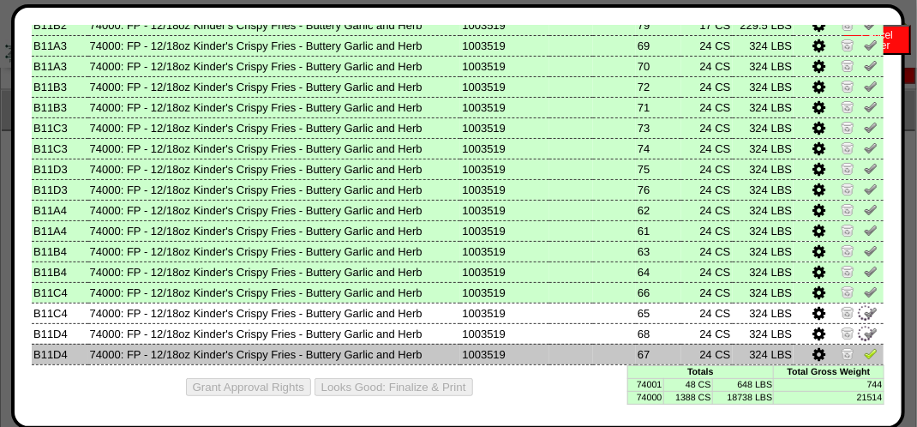
click at [864, 346] on img at bounding box center [871, 353] width 14 height 14
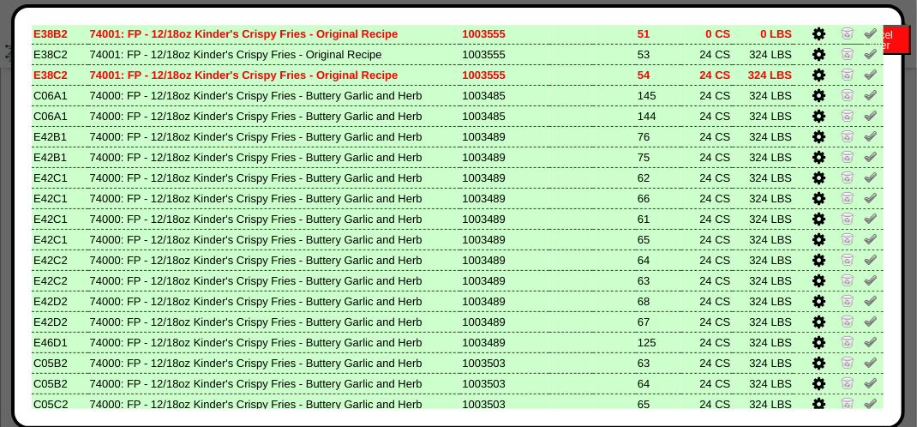
scroll to position [0, 0]
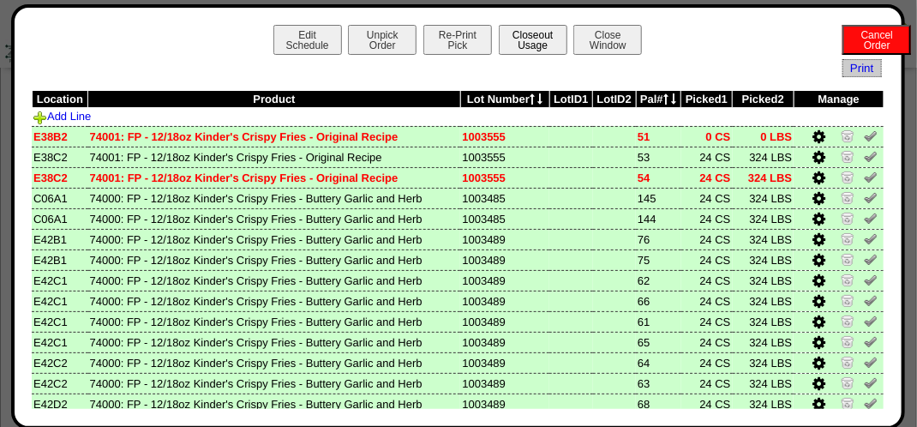
click at [524, 42] on button "Closeout Usage" at bounding box center [533, 40] width 69 height 30
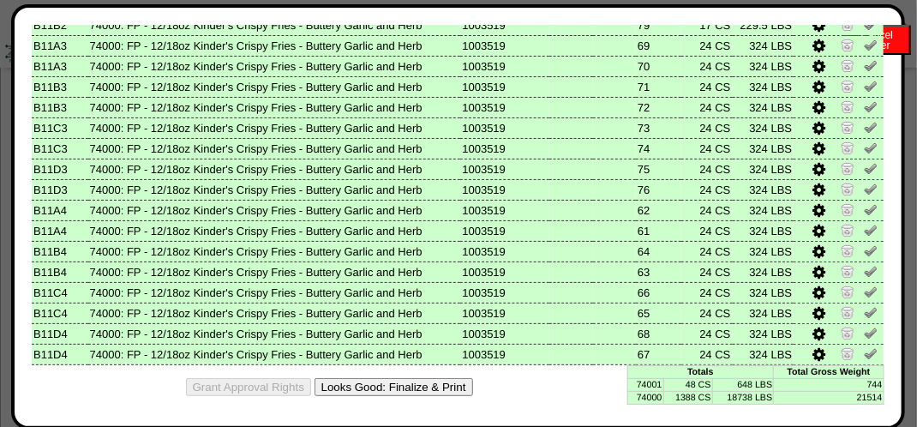
scroll to position [1628, 0]
click at [432, 381] on button "Looks Good: Finalize & Print" at bounding box center [393, 387] width 158 height 18
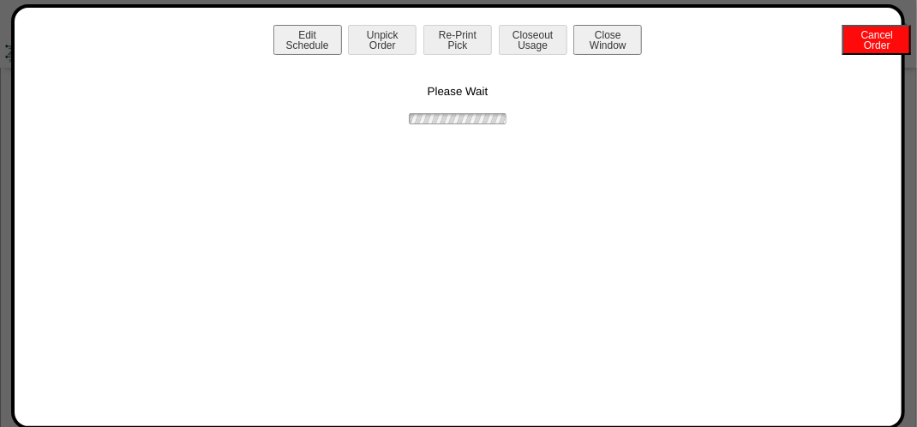
scroll to position [0, 0]
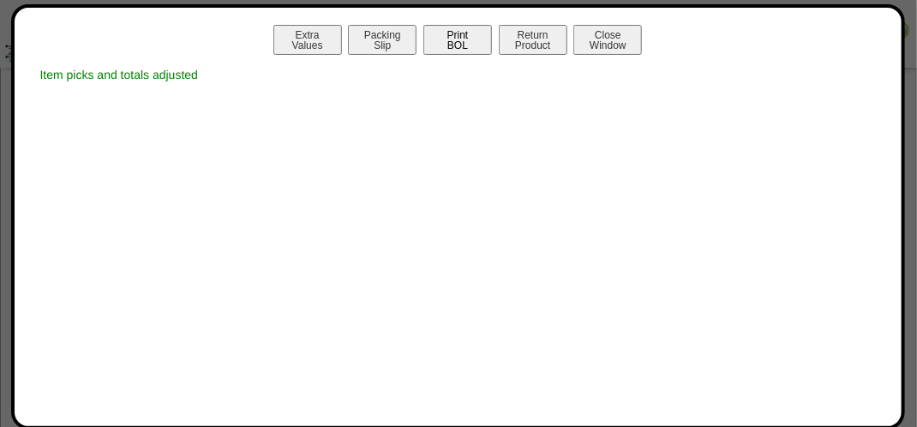
click at [473, 43] on button "Print BOL" at bounding box center [457, 40] width 69 height 30
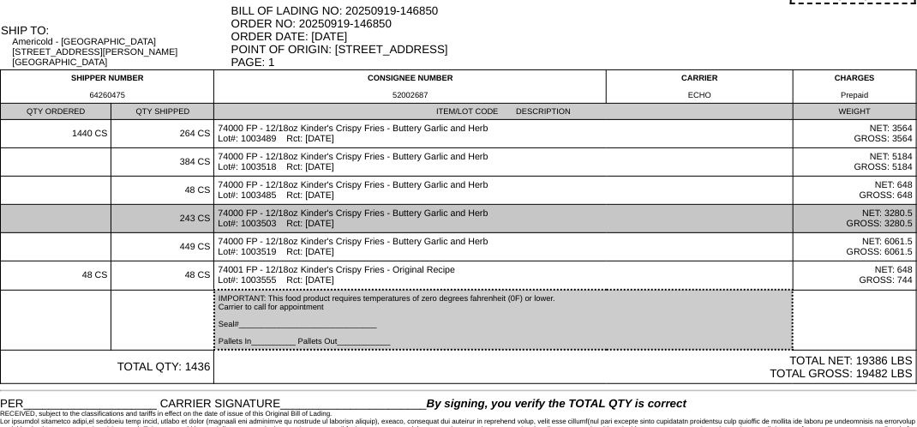
scroll to position [184, 0]
